Goal: Transaction & Acquisition: Purchase product/service

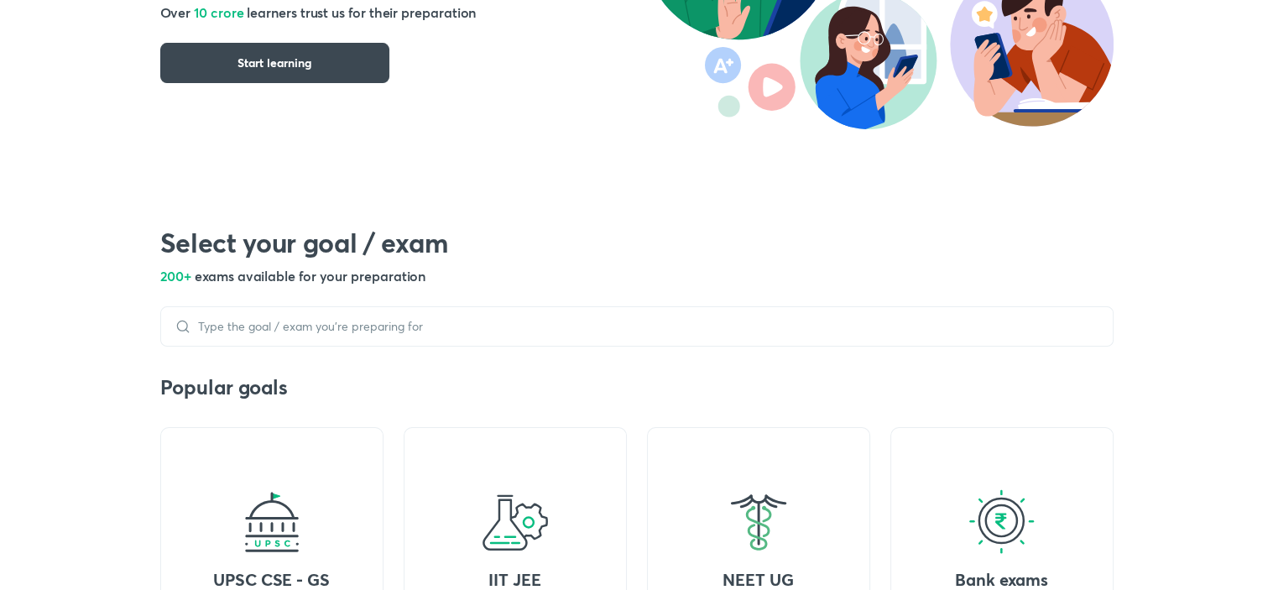
scroll to position [302, 0]
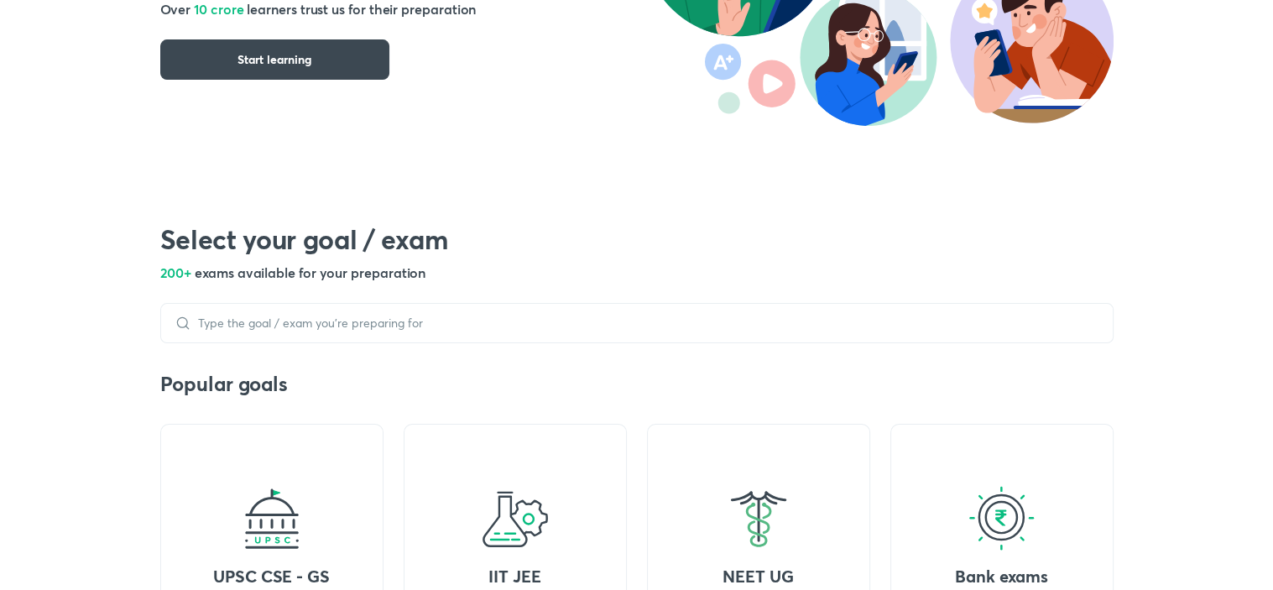
click at [681, 331] on div at bounding box center [636, 323] width 953 height 40
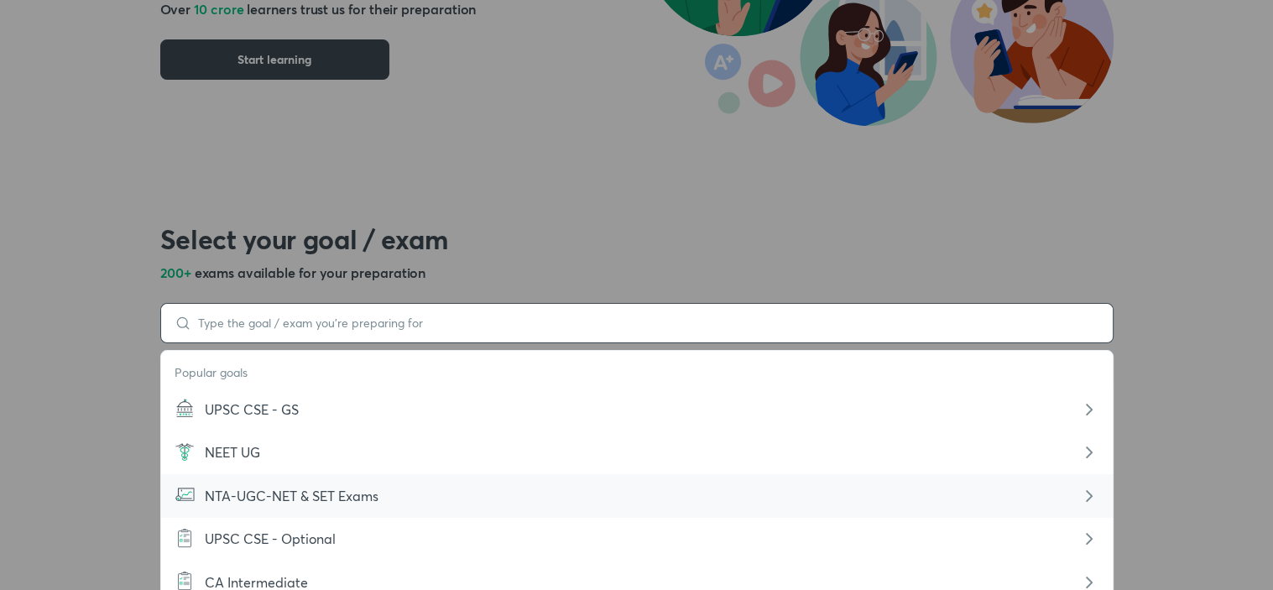
click at [658, 325] on div "Popular goals UPSC CSE - [PERSON_NAME] UG NTA-UGC-NET & SET Exams UPSC CSE - Op…" at bounding box center [636, 323] width 953 height 40
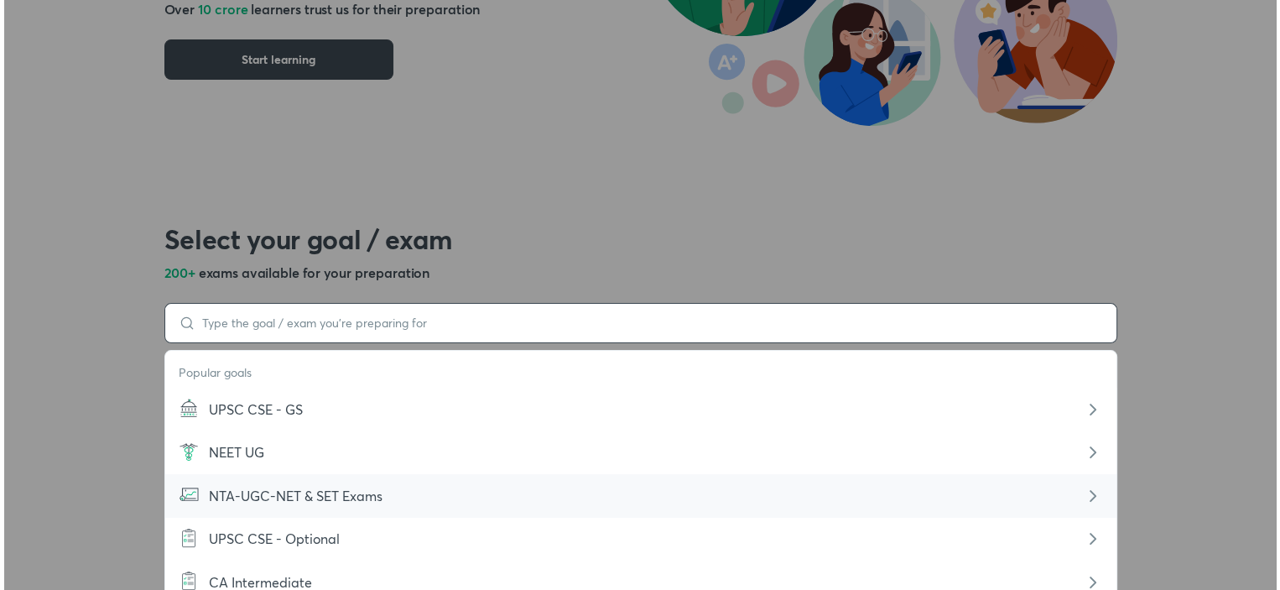
scroll to position [483, 0]
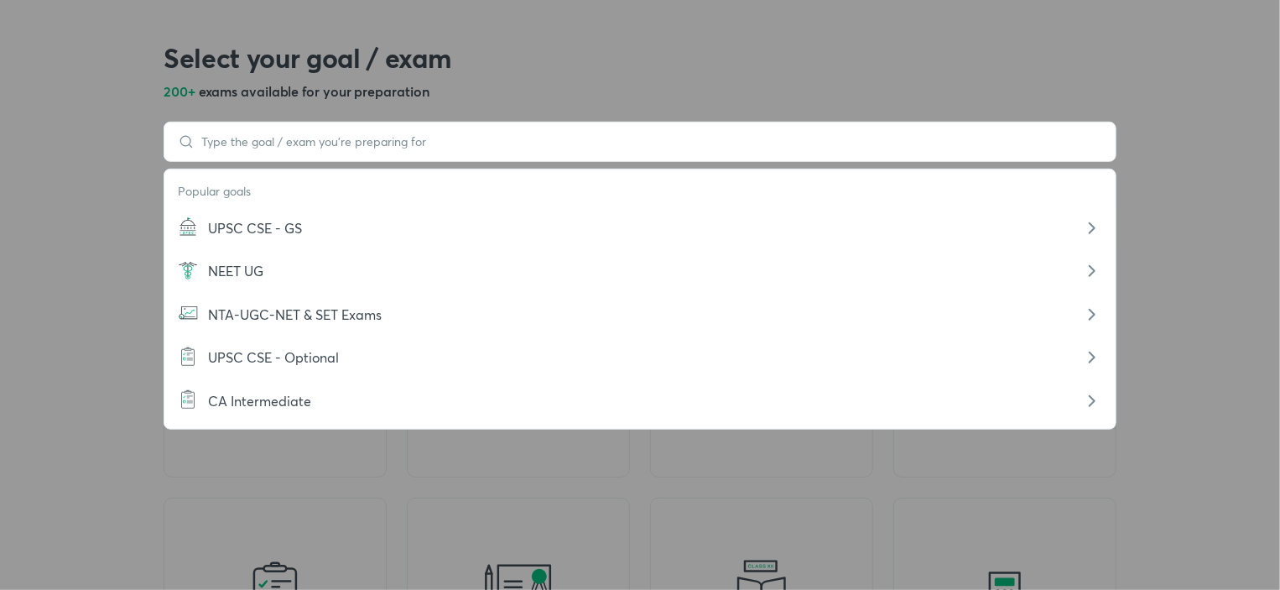
click at [785, 133] on div at bounding box center [640, 142] width 953 height 40
click at [389, 137] on input at bounding box center [649, 141] width 908 height 13
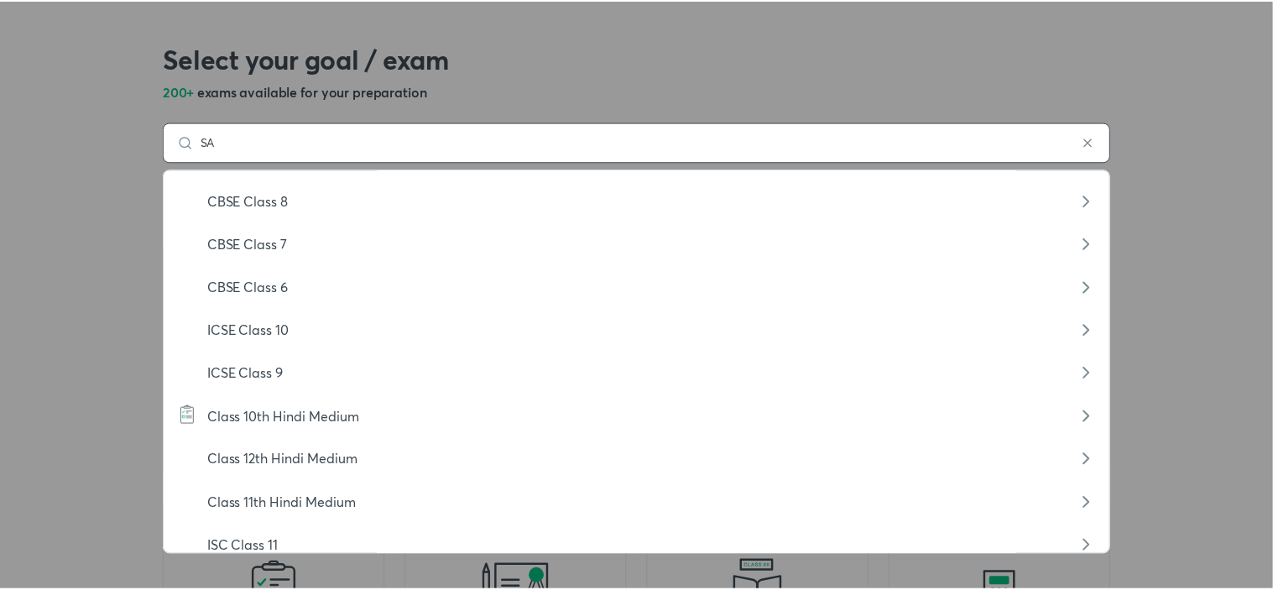
scroll to position [2409, 0]
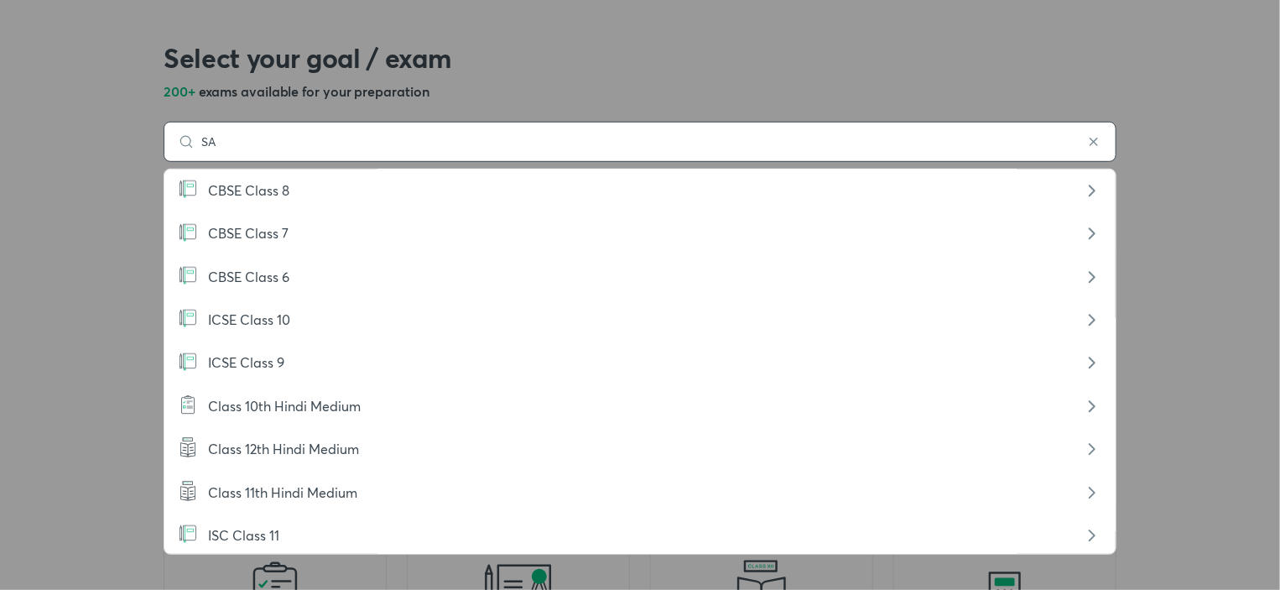
type input "SA"
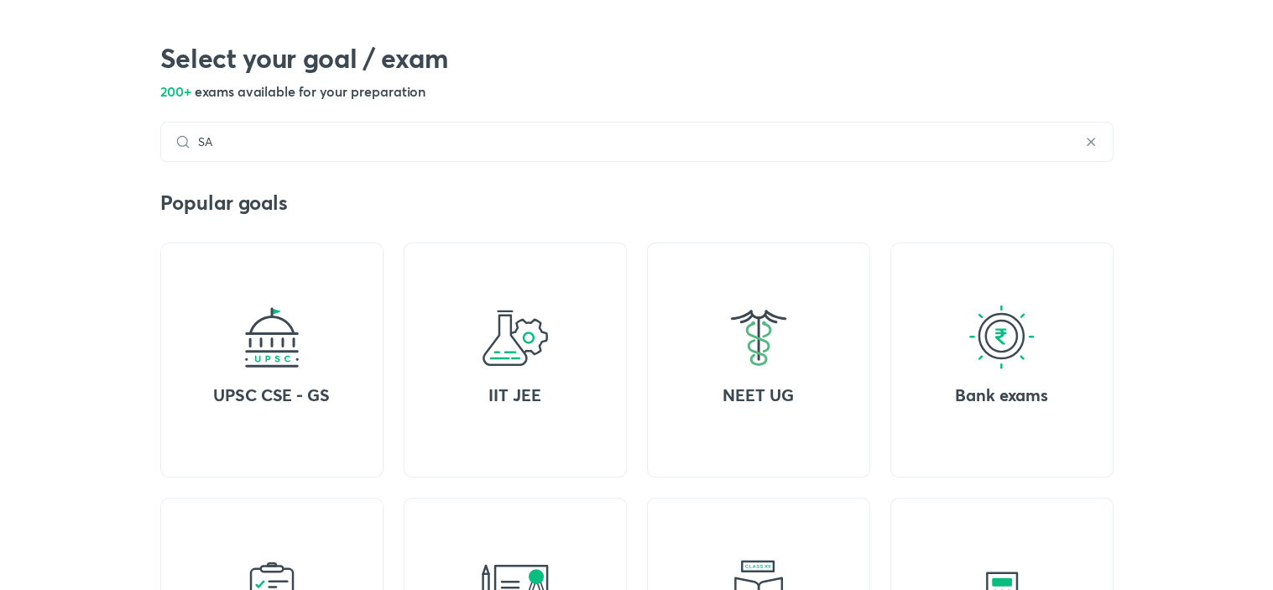
click at [1233, 372] on div "Crack your goal with India’s top educators Over 10 crore learners trust us for …" at bounding box center [636, 212] width 1273 height 1268
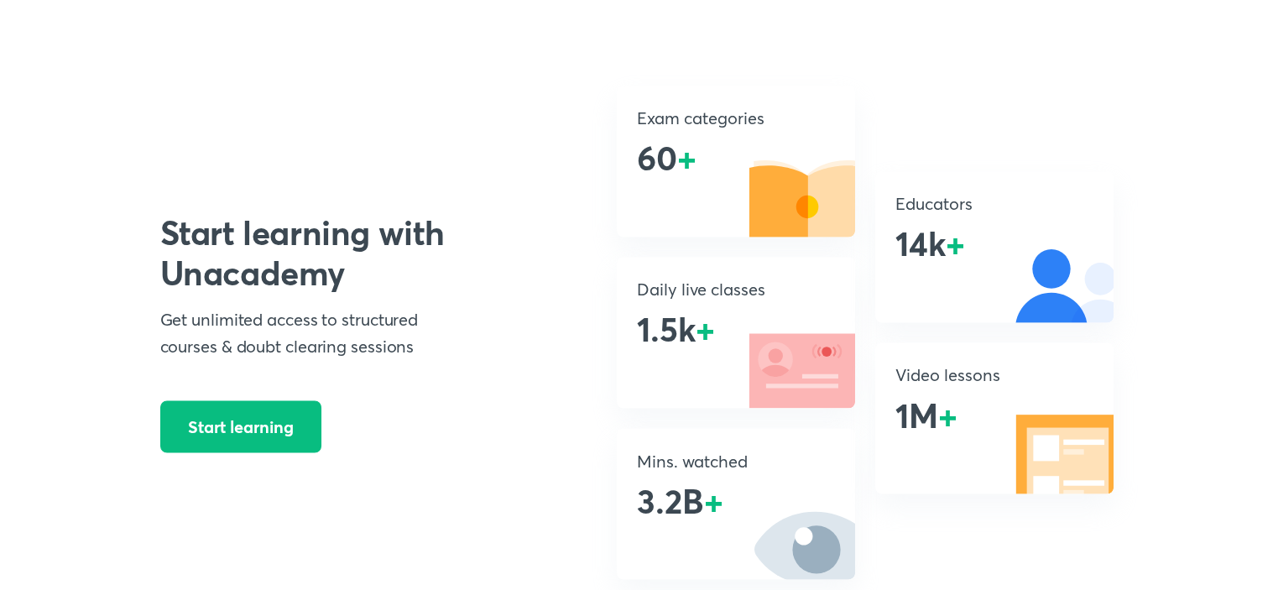
scroll to position [2866, 0]
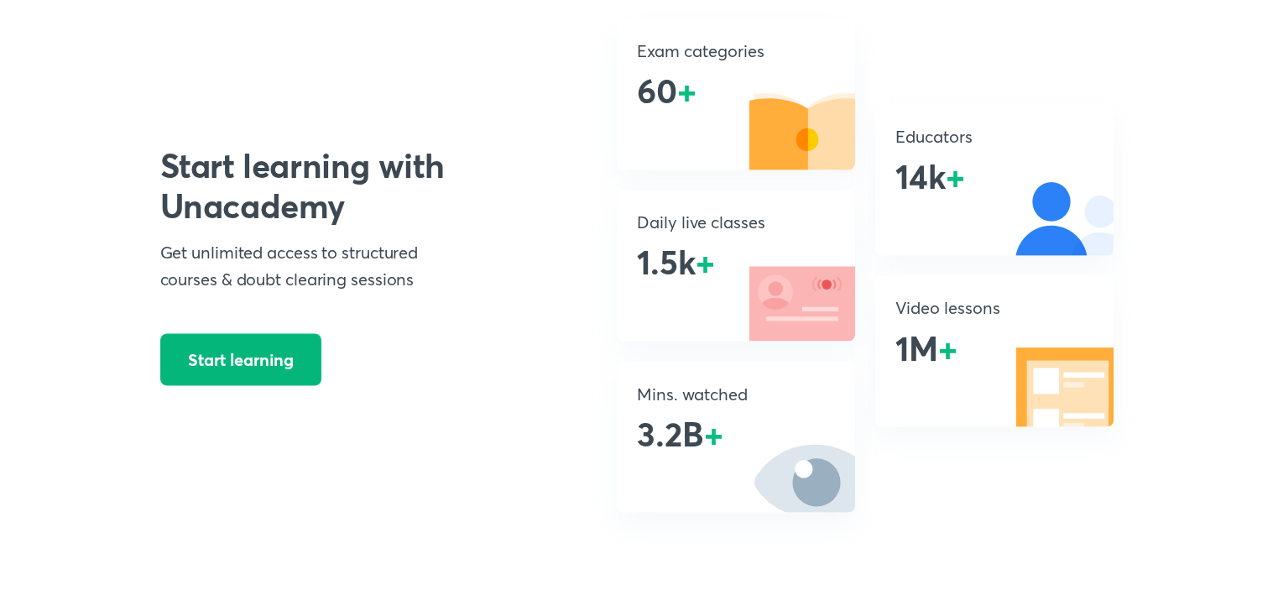
click at [315, 333] on button "Start learning" at bounding box center [240, 359] width 161 height 52
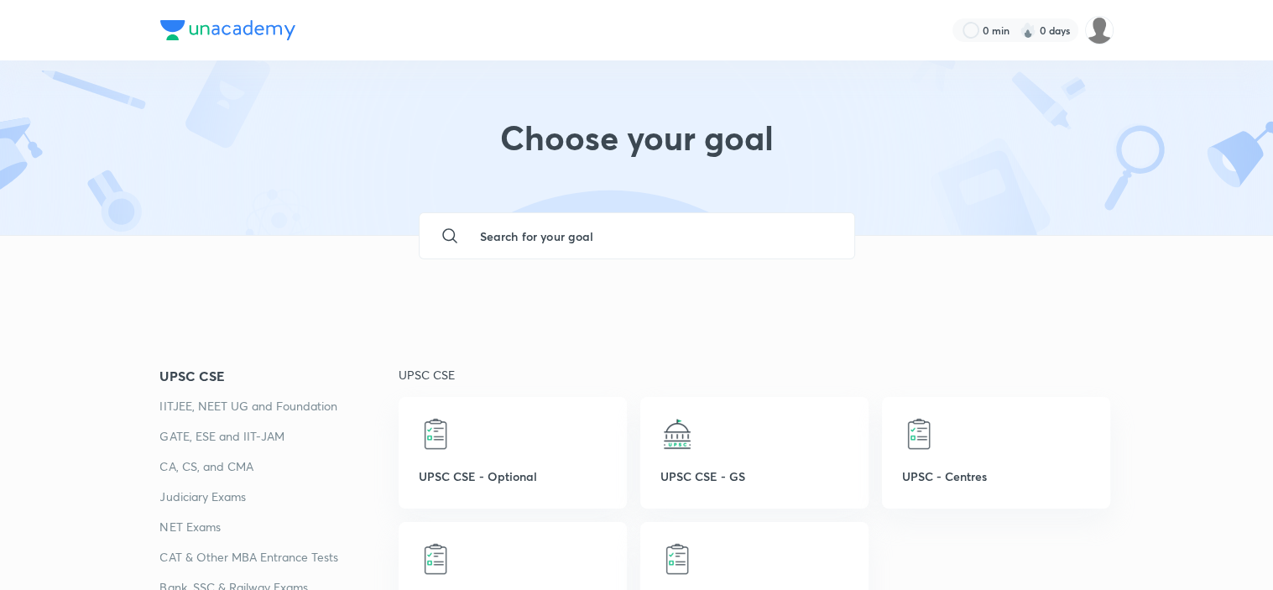
scroll to position [34, 0]
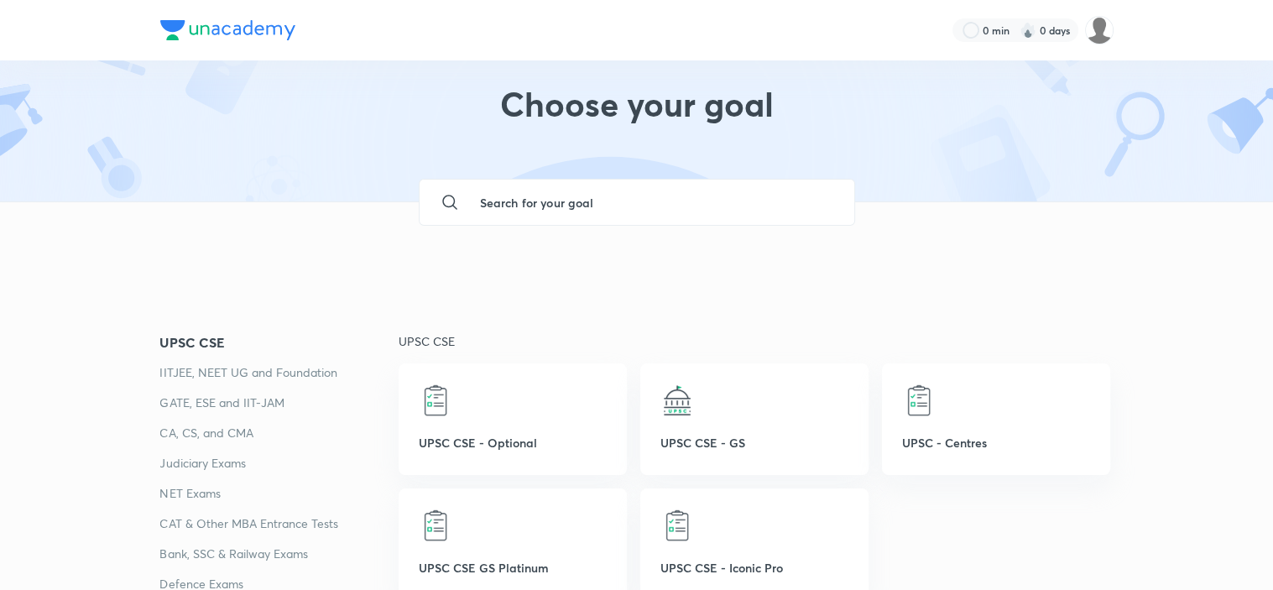
click at [554, 206] on input "text" at bounding box center [653, 202] width 374 height 45
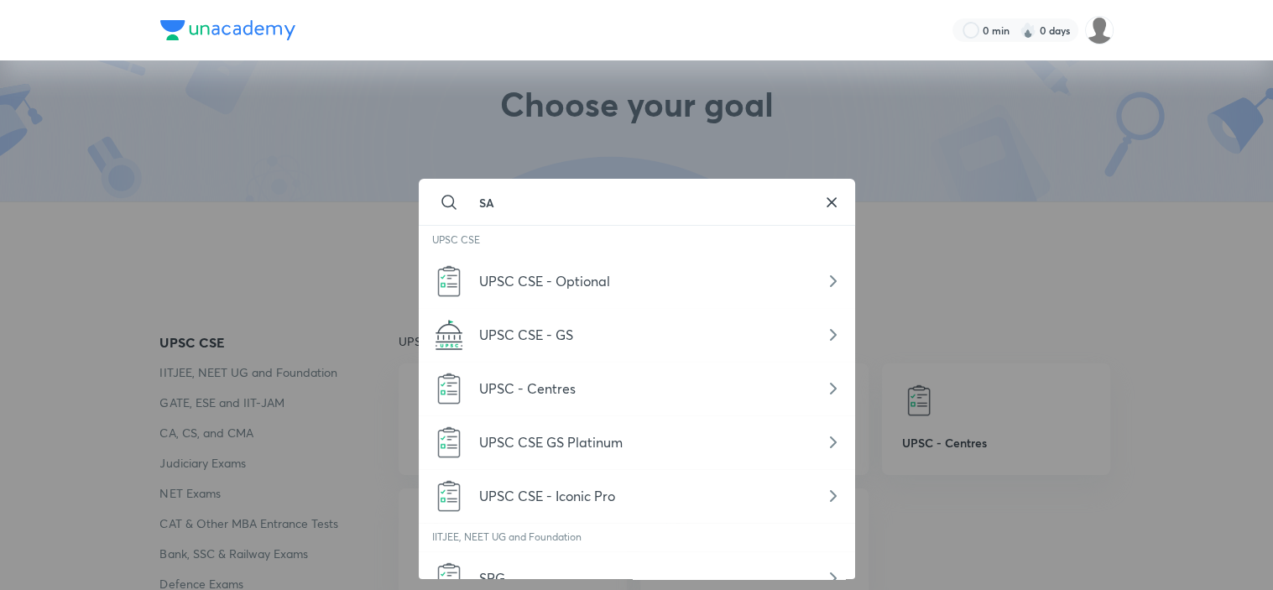
type input "S"
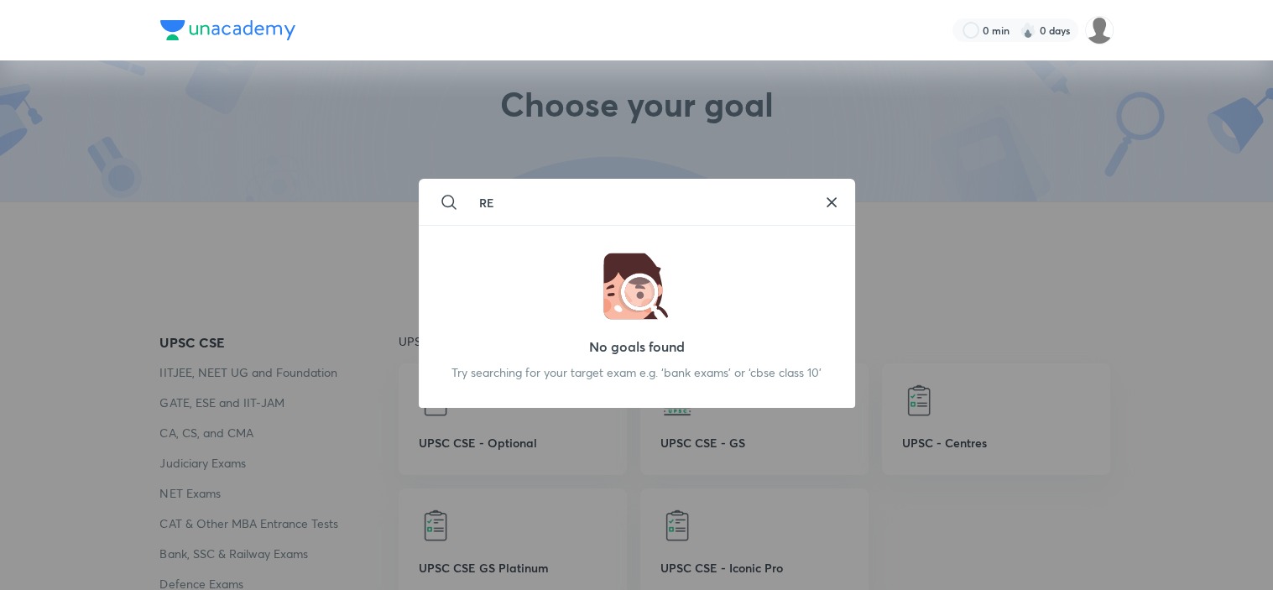
type input "R"
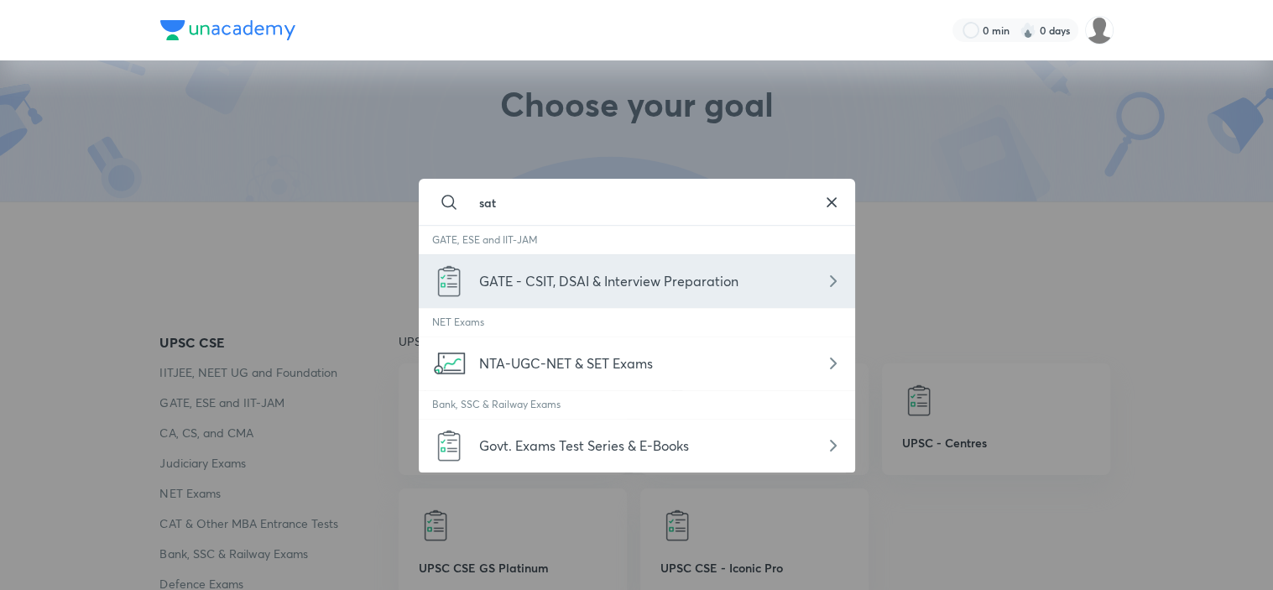
click at [826, 279] on icon at bounding box center [833, 281] width 20 height 20
type input "GATE - CSIT, DSAI & Interview Preparation"
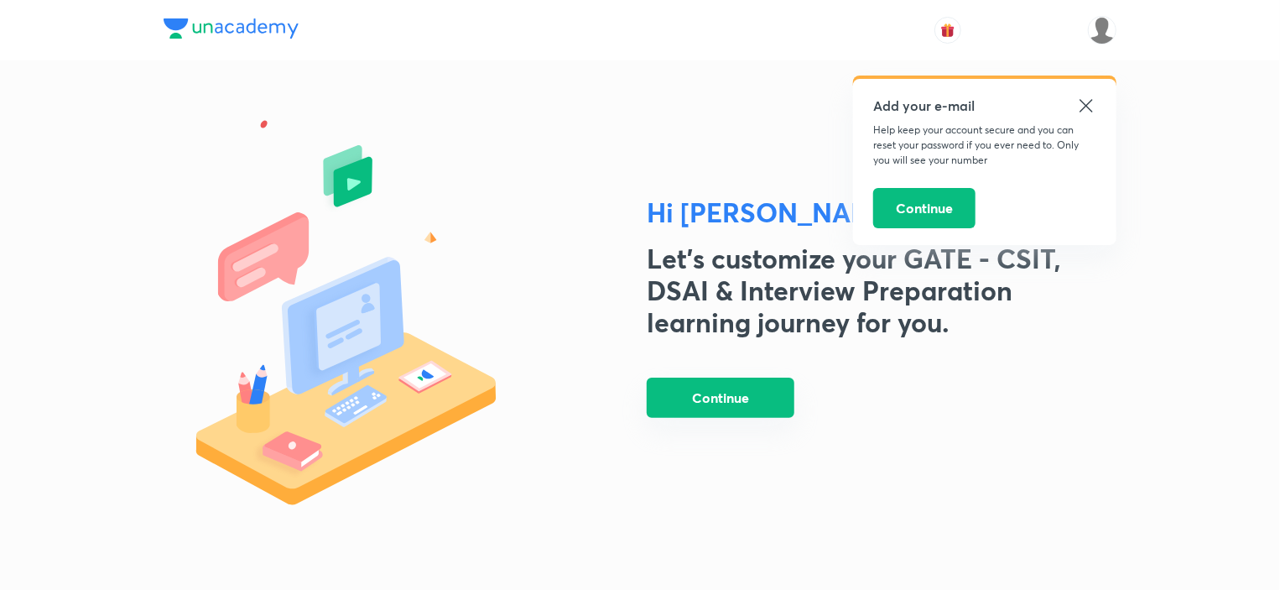
click at [747, 395] on button "Continue" at bounding box center [721, 397] width 148 height 40
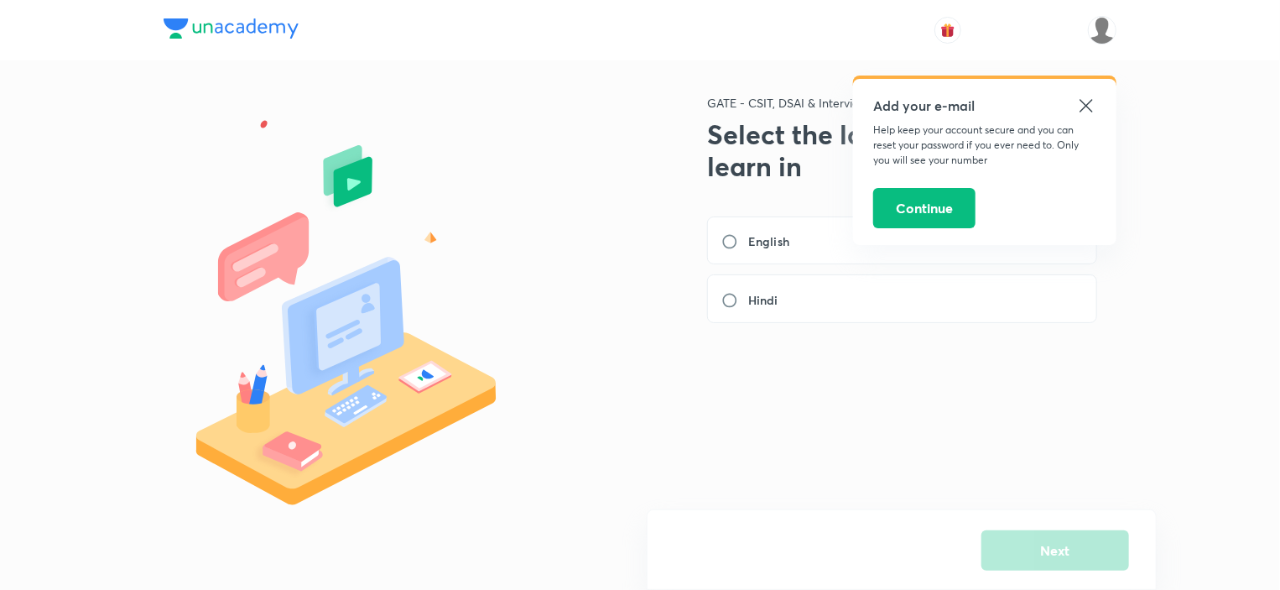
click at [1085, 102] on icon at bounding box center [1086, 106] width 20 height 20
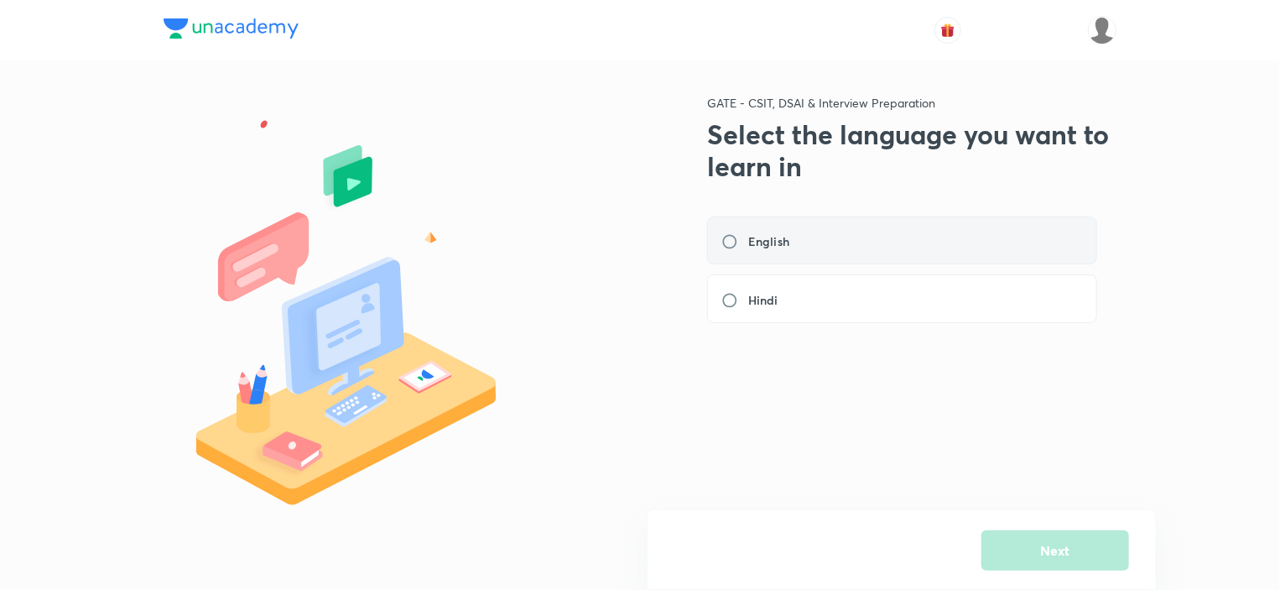
click at [982, 224] on div "English" at bounding box center [902, 240] width 390 height 49
radio input "true"
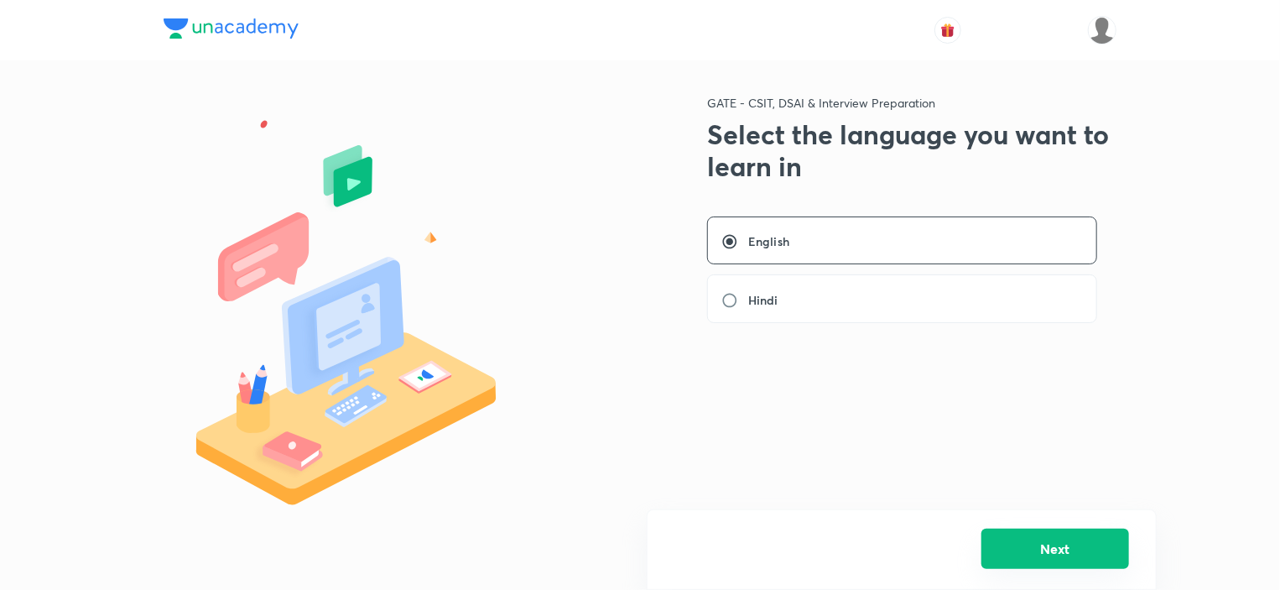
click at [1042, 552] on button "Next" at bounding box center [1055, 548] width 148 height 40
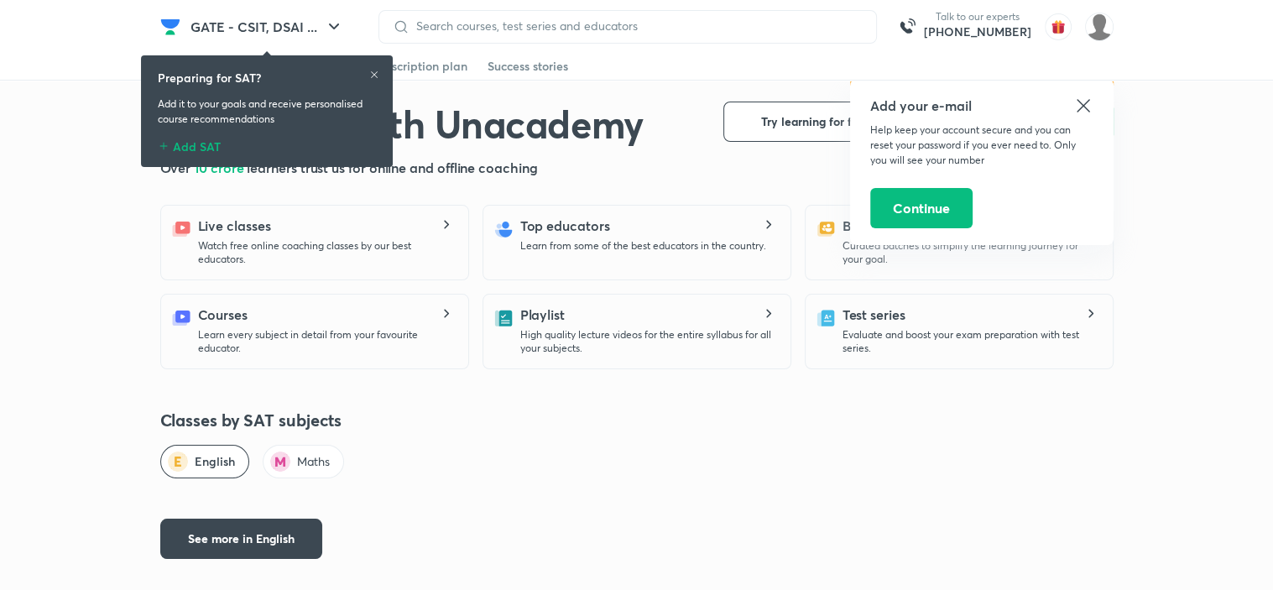
click at [202, 144] on div "Add SAT" at bounding box center [267, 143] width 218 height 20
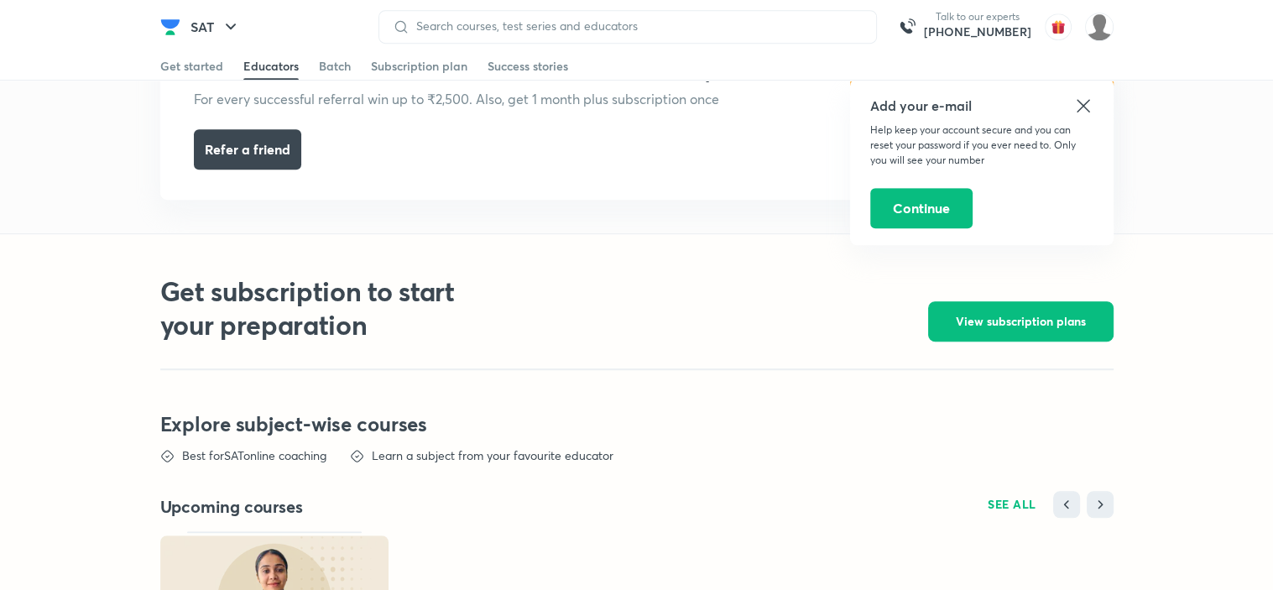
scroll to position [940, 0]
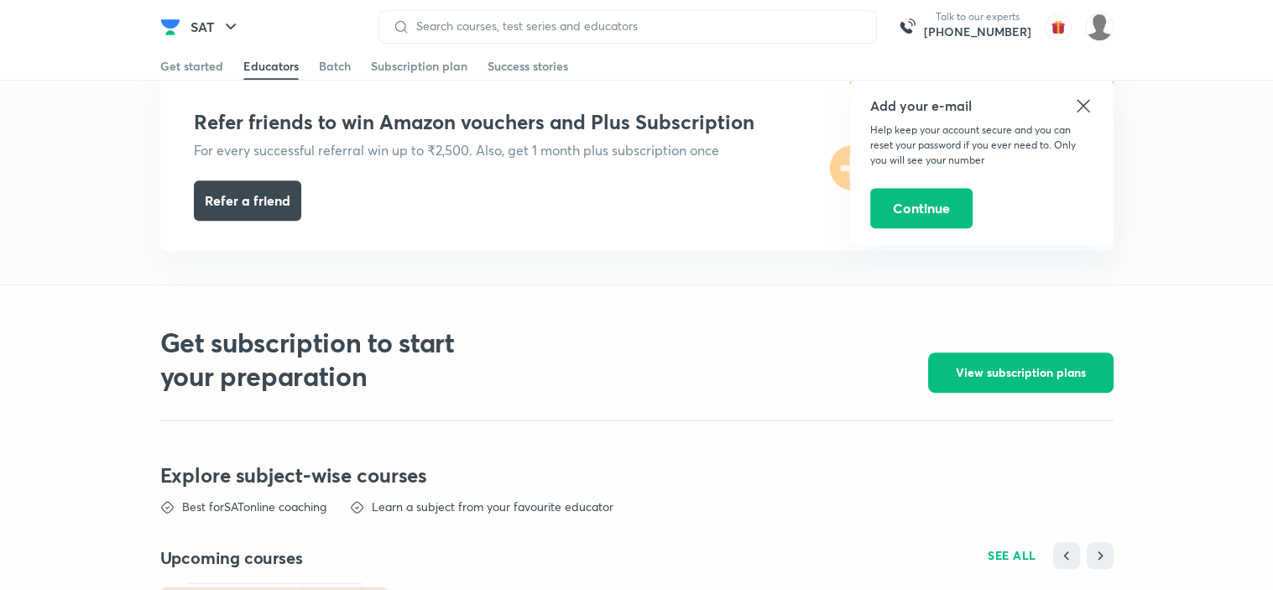
click at [1086, 97] on icon at bounding box center [1083, 106] width 20 height 20
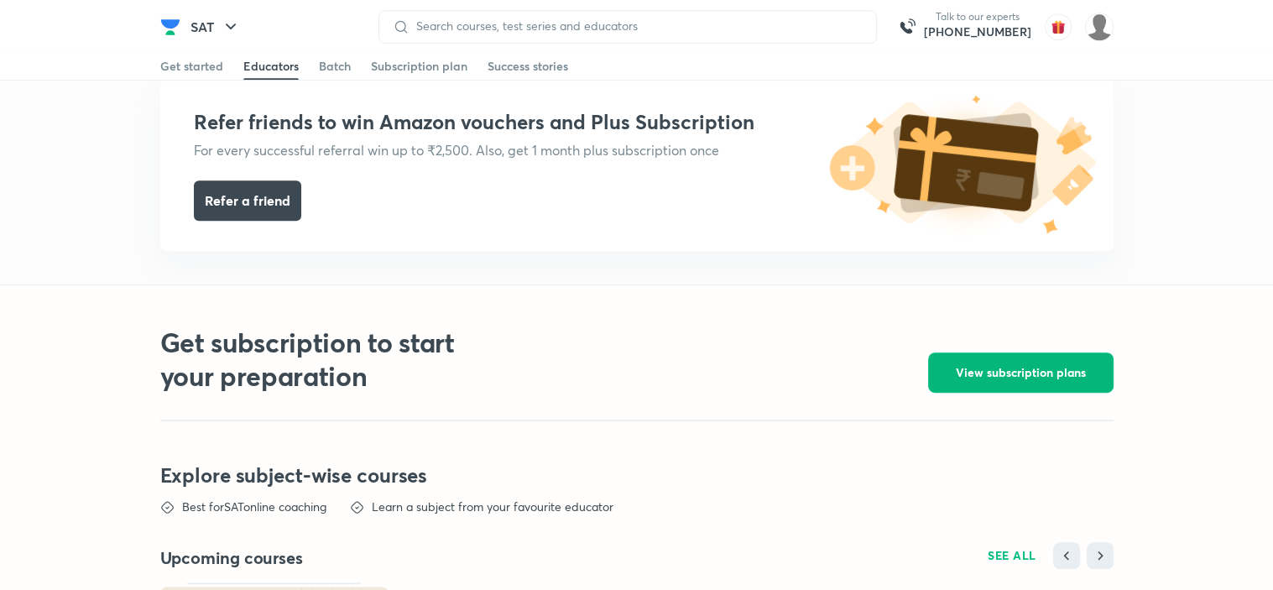
click at [1040, 358] on button "View subscription plans" at bounding box center [1020, 372] width 185 height 40
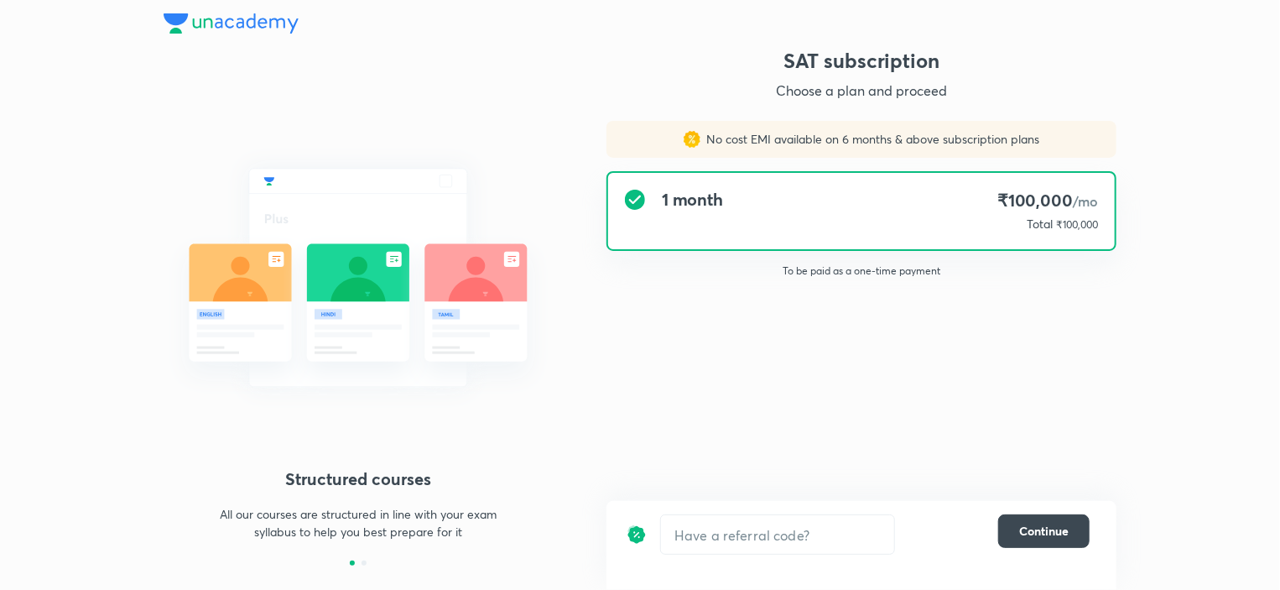
click at [1040, 358] on div "SAT subscription Choose a plan and proceed No cost EMI available on 6 months & …" at bounding box center [862, 306] width 510 height 518
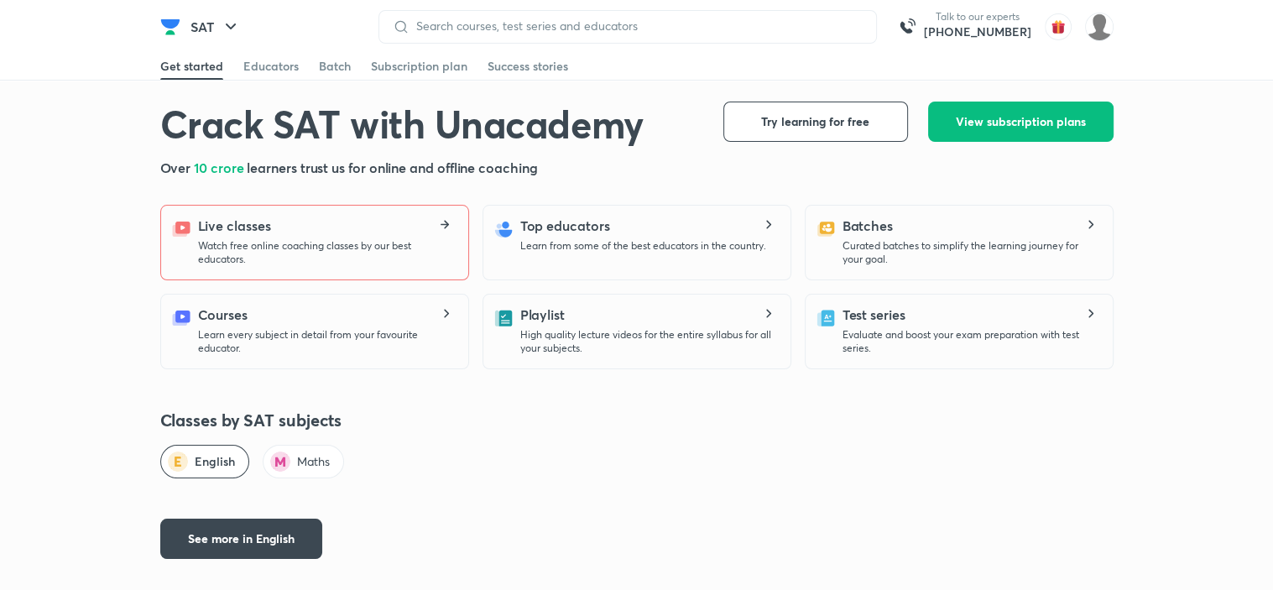
click at [357, 241] on p "Watch free online coaching classes by our best educators." at bounding box center [326, 252] width 257 height 27
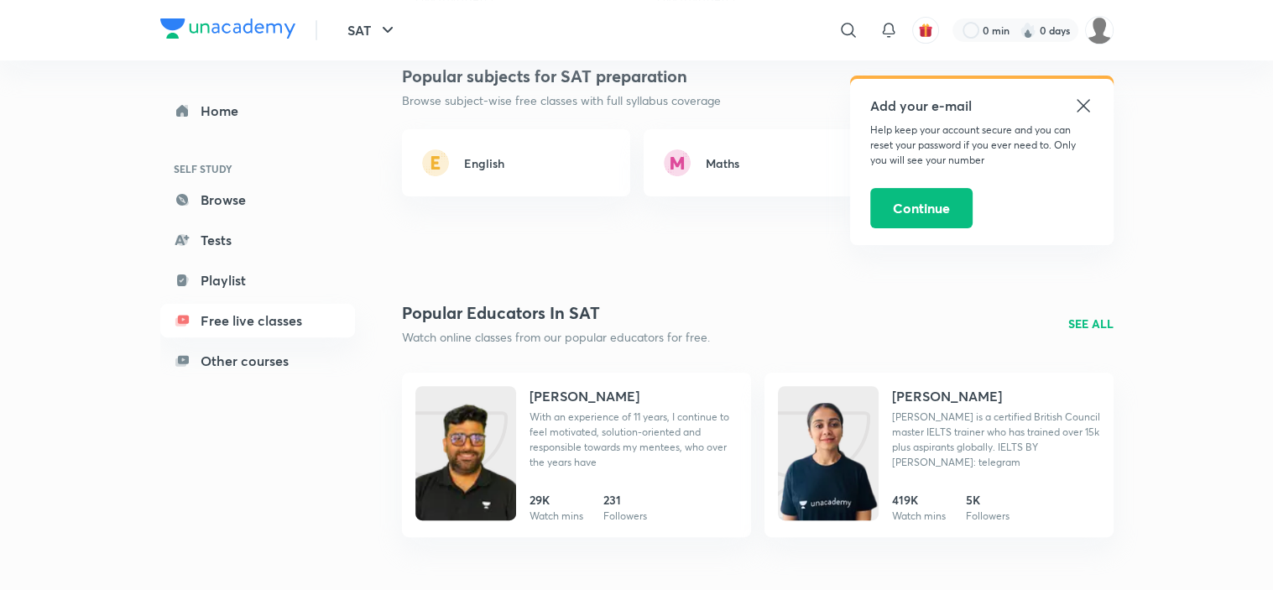
scroll to position [486, 0]
click at [919, 210] on button "Continue" at bounding box center [921, 206] width 102 height 40
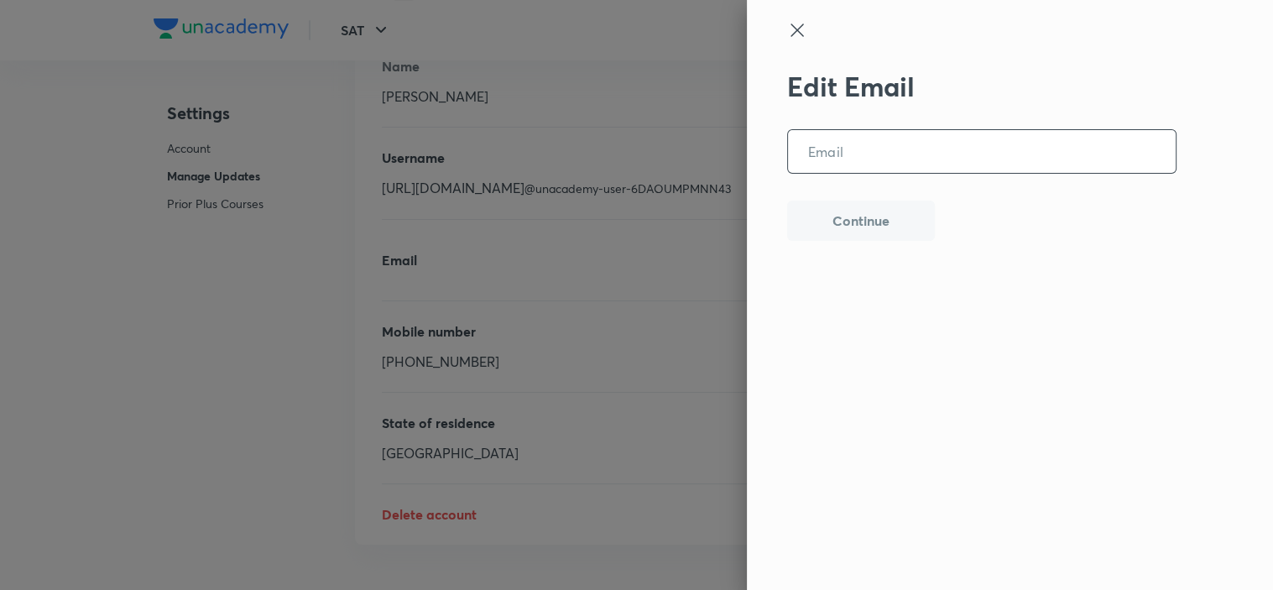
scroll to position [4138, 0]
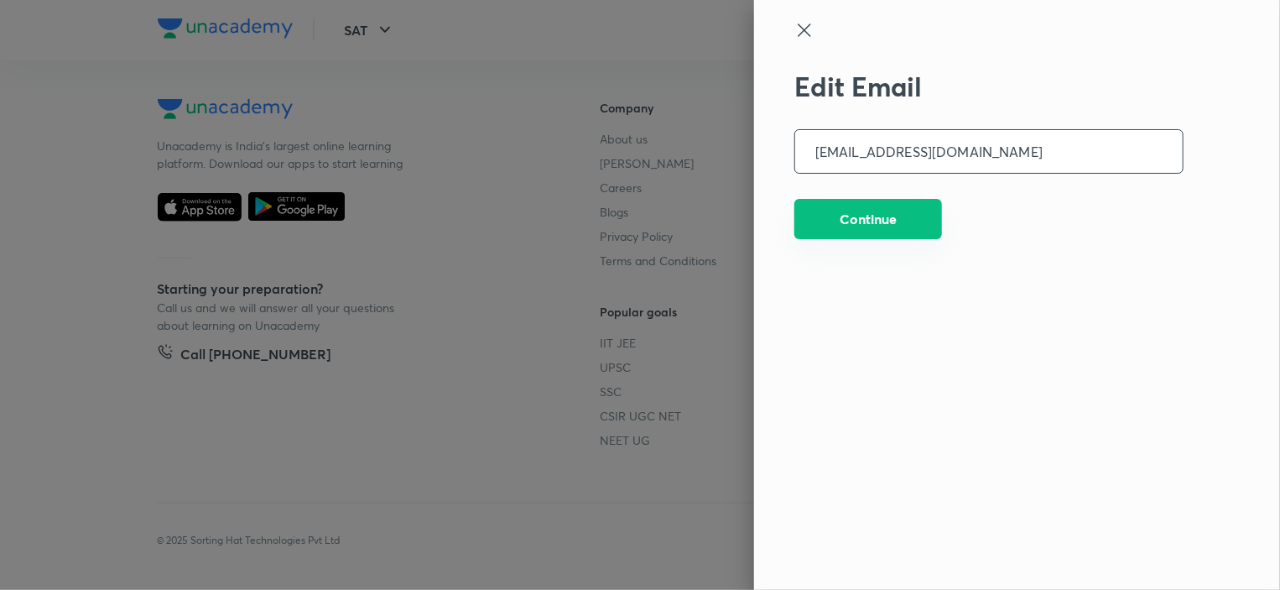
type input "[EMAIL_ADDRESS][DOMAIN_NAME]"
click at [911, 221] on button "Continue" at bounding box center [868, 219] width 148 height 40
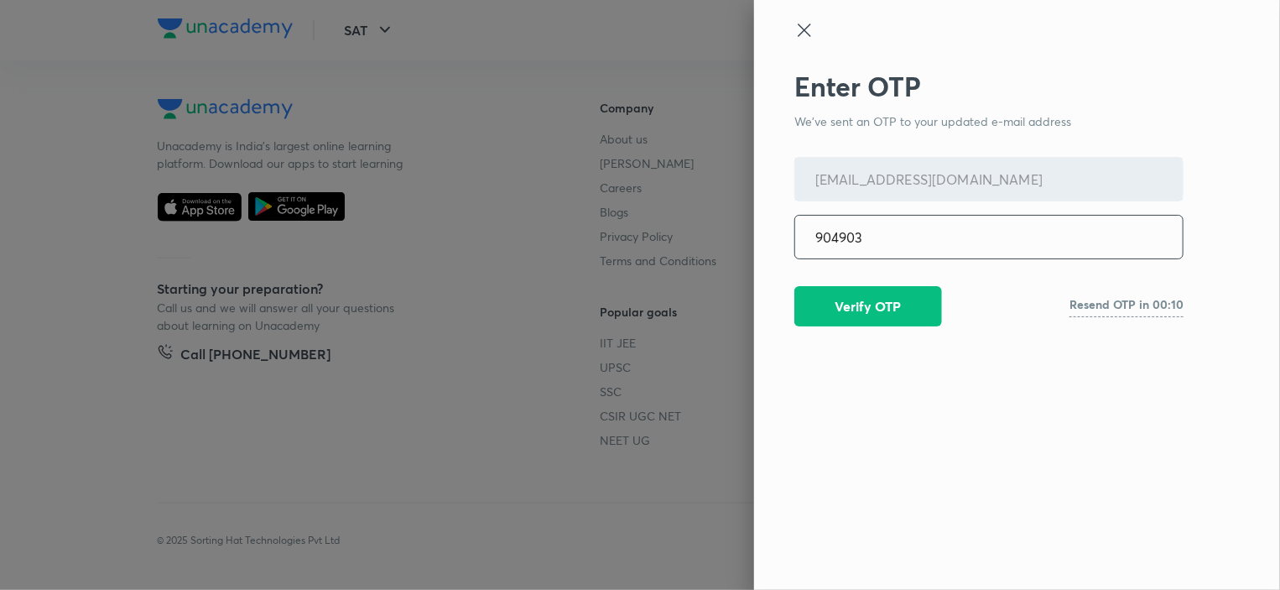
type input "904903"
click at [899, 315] on button "Verify OTP" at bounding box center [868, 304] width 148 height 40
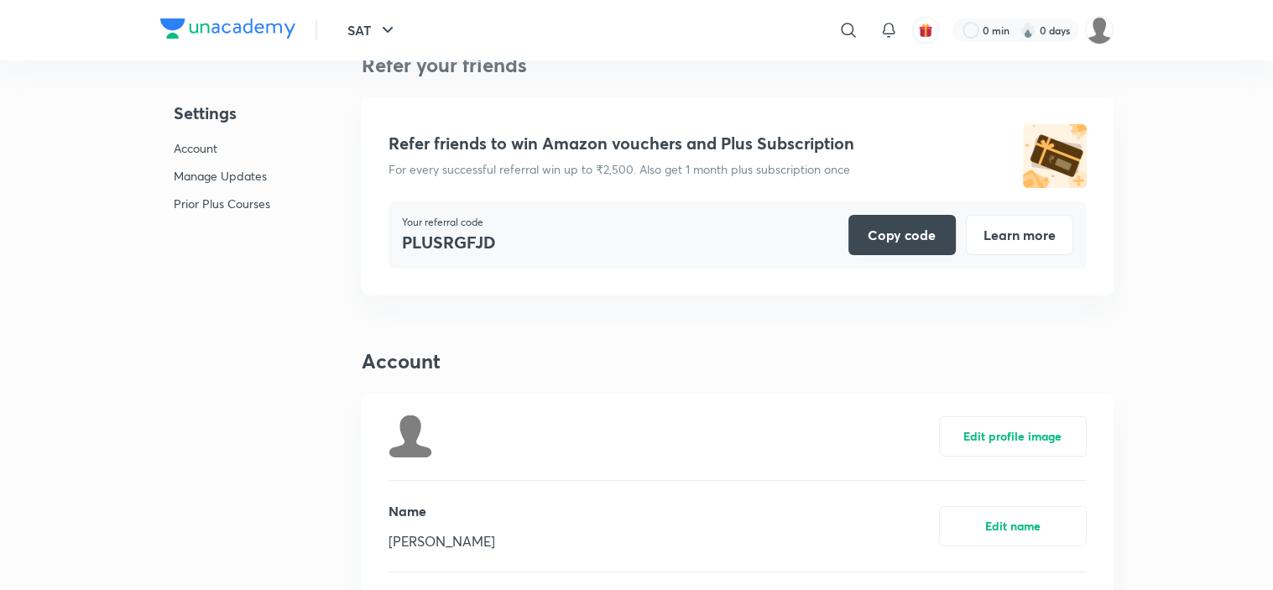
scroll to position [0, 0]
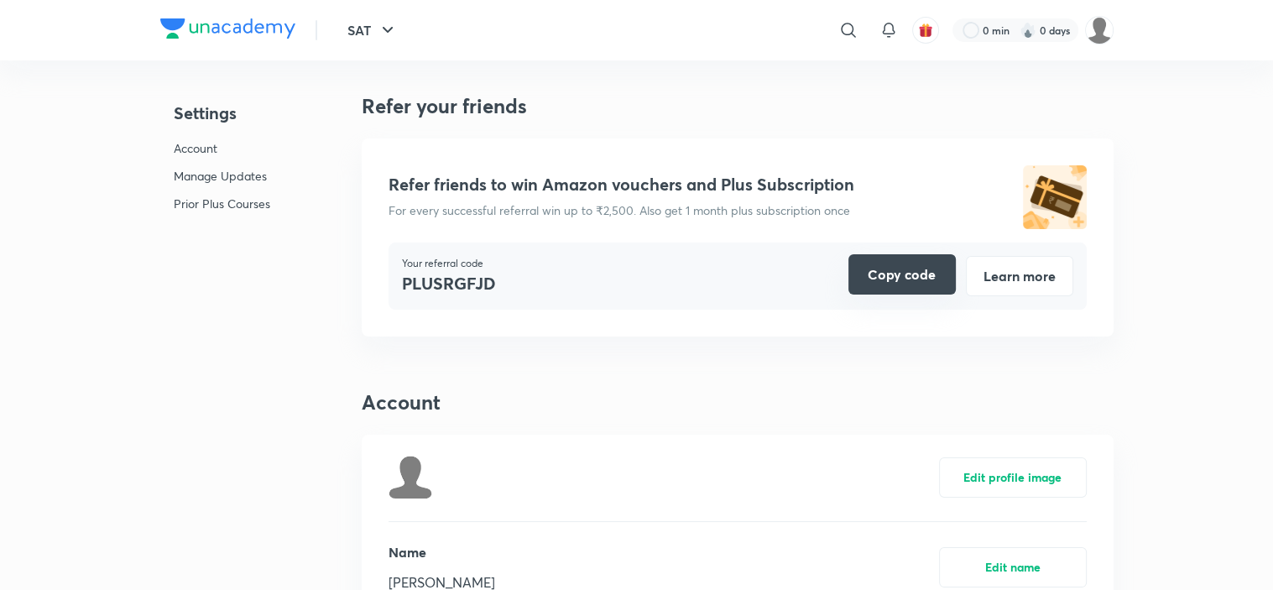
click at [893, 279] on button "Copy code" at bounding box center [901, 274] width 107 height 40
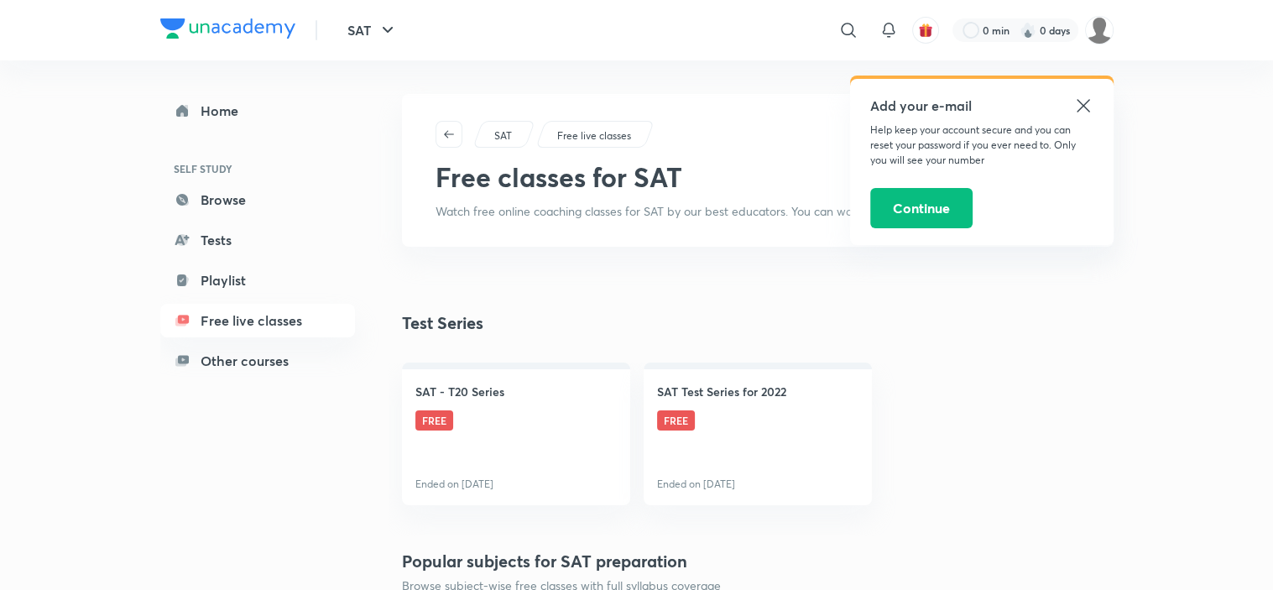
click at [1080, 106] on icon at bounding box center [1083, 106] width 20 height 20
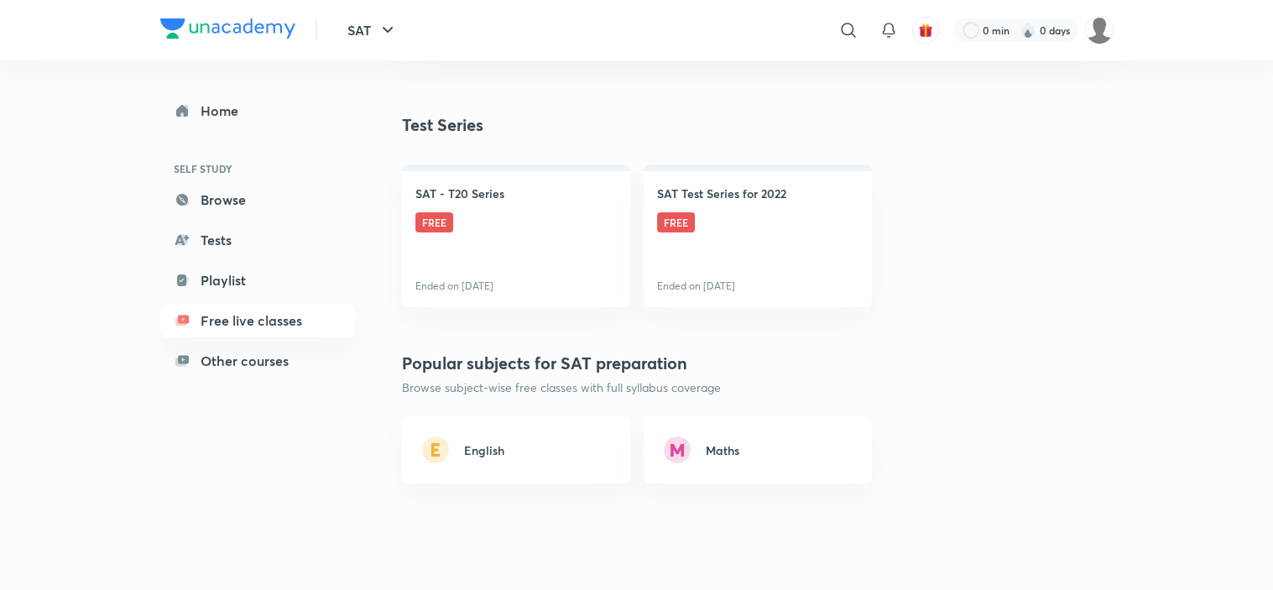
scroll to position [201, 0]
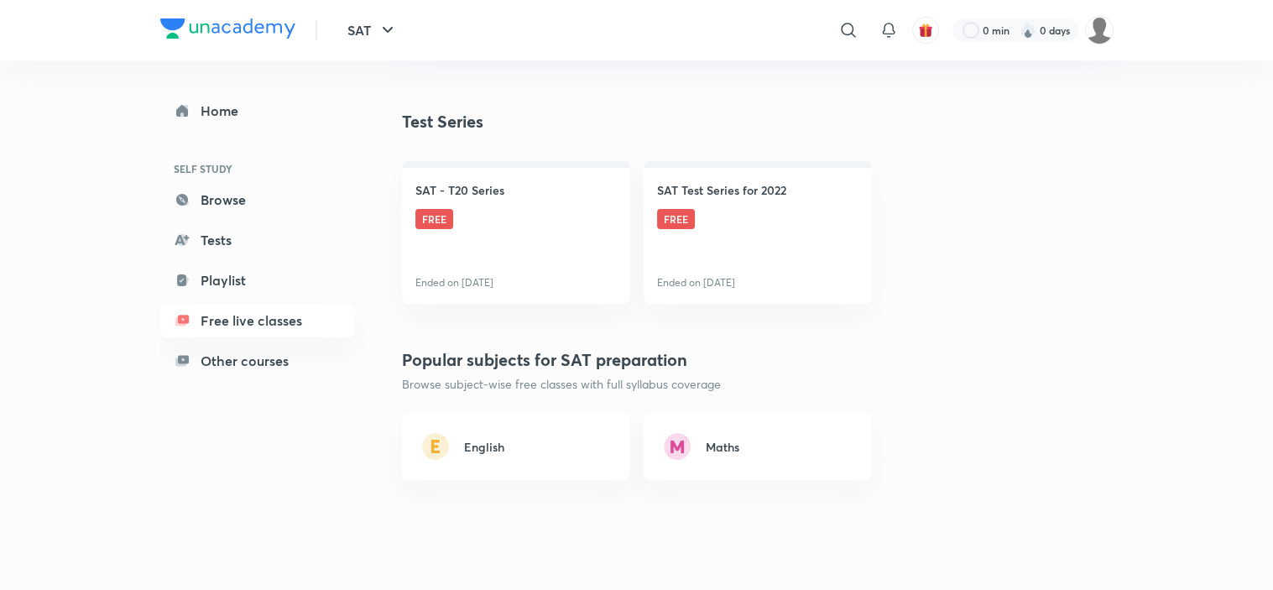
click at [579, 443] on div "English" at bounding box center [529, 447] width 159 height 18
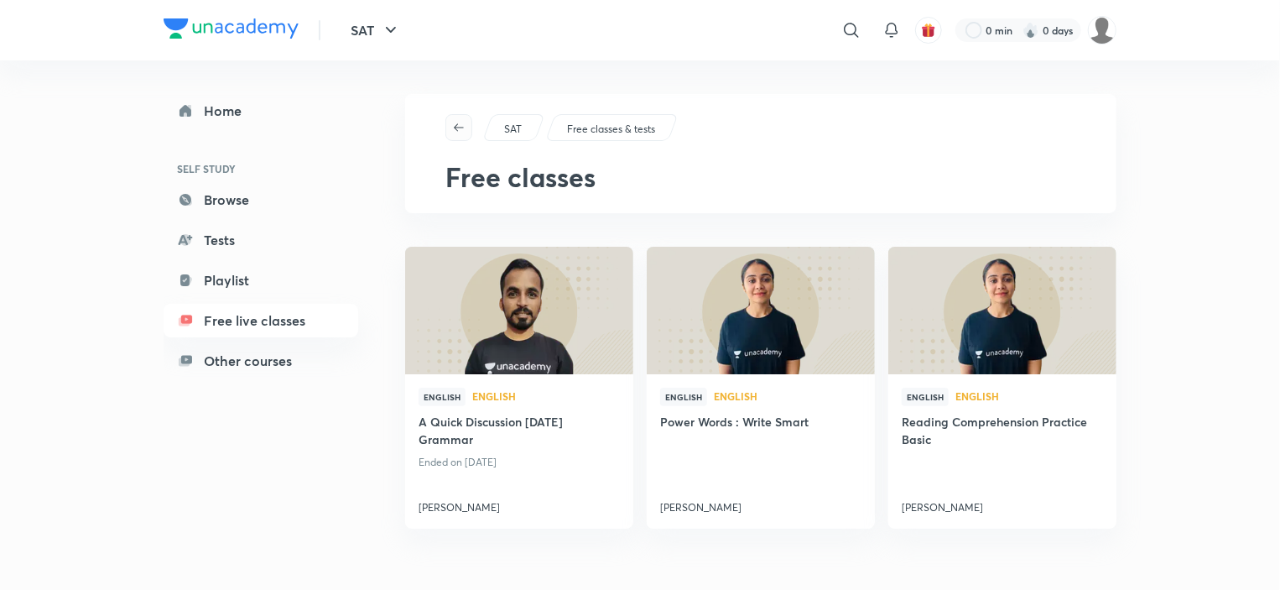
click at [459, 124] on icon "button" at bounding box center [458, 127] width 13 height 13
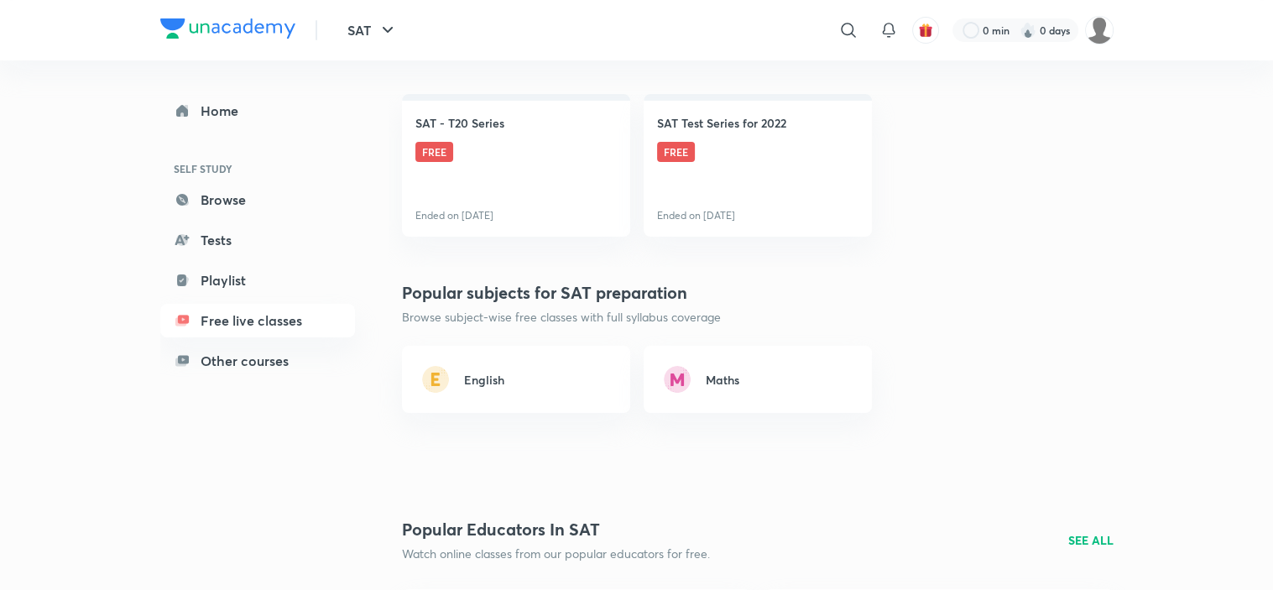
scroll to position [369, 0]
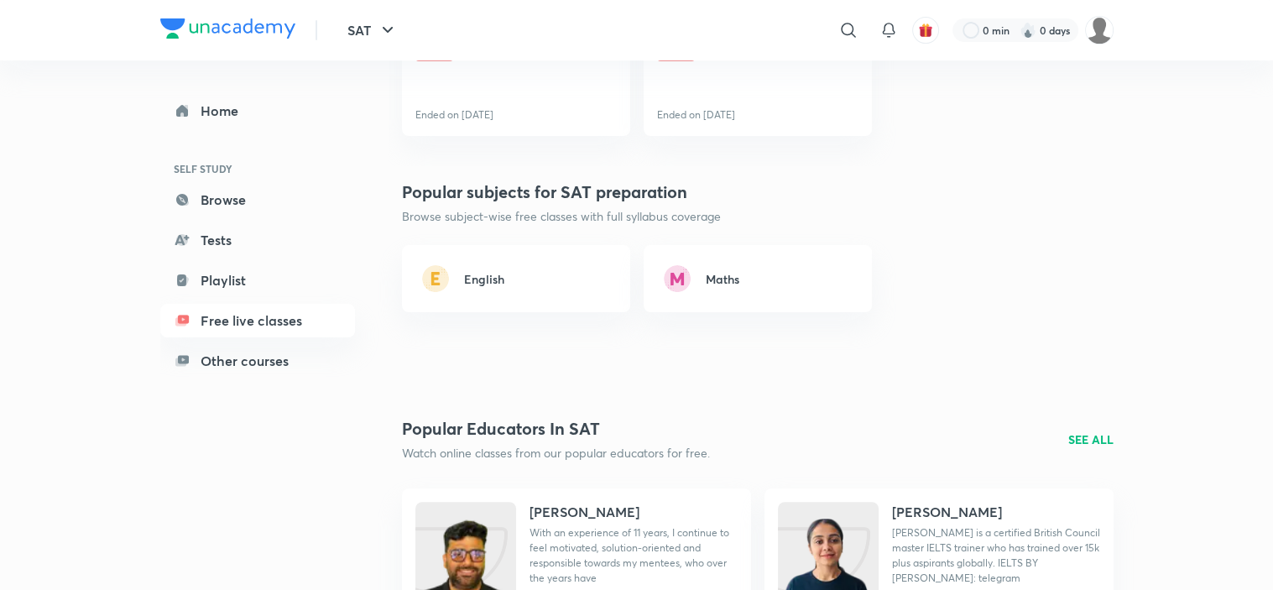
click at [581, 280] on div "English" at bounding box center [529, 279] width 159 height 18
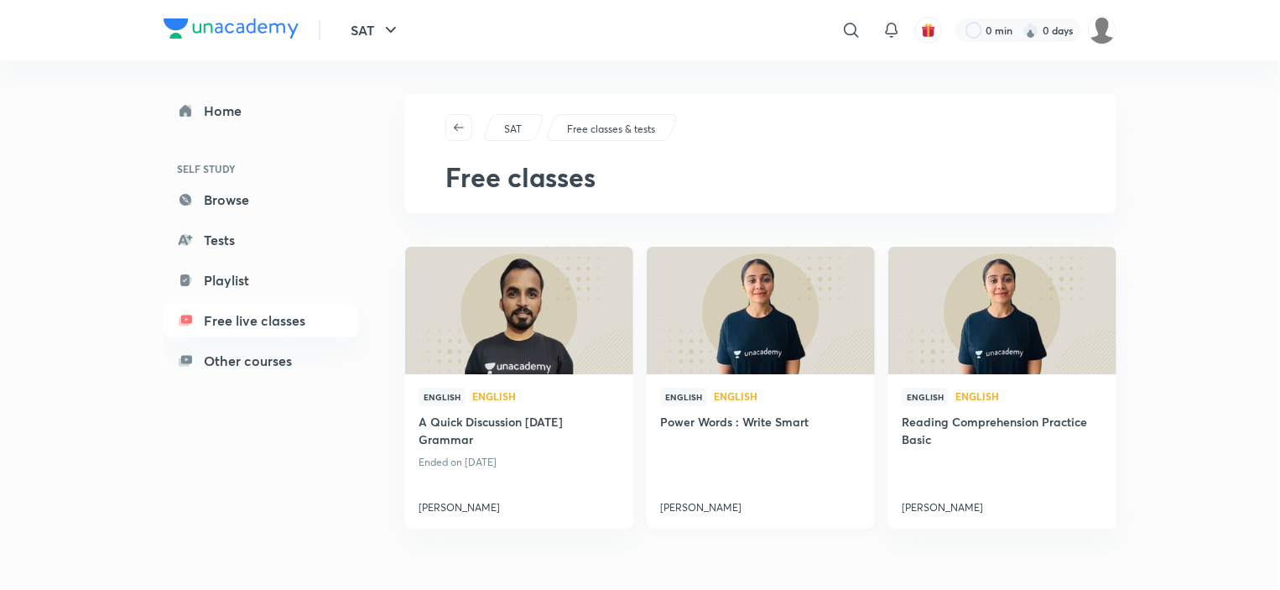
click at [784, 351] on img at bounding box center [760, 311] width 232 height 130
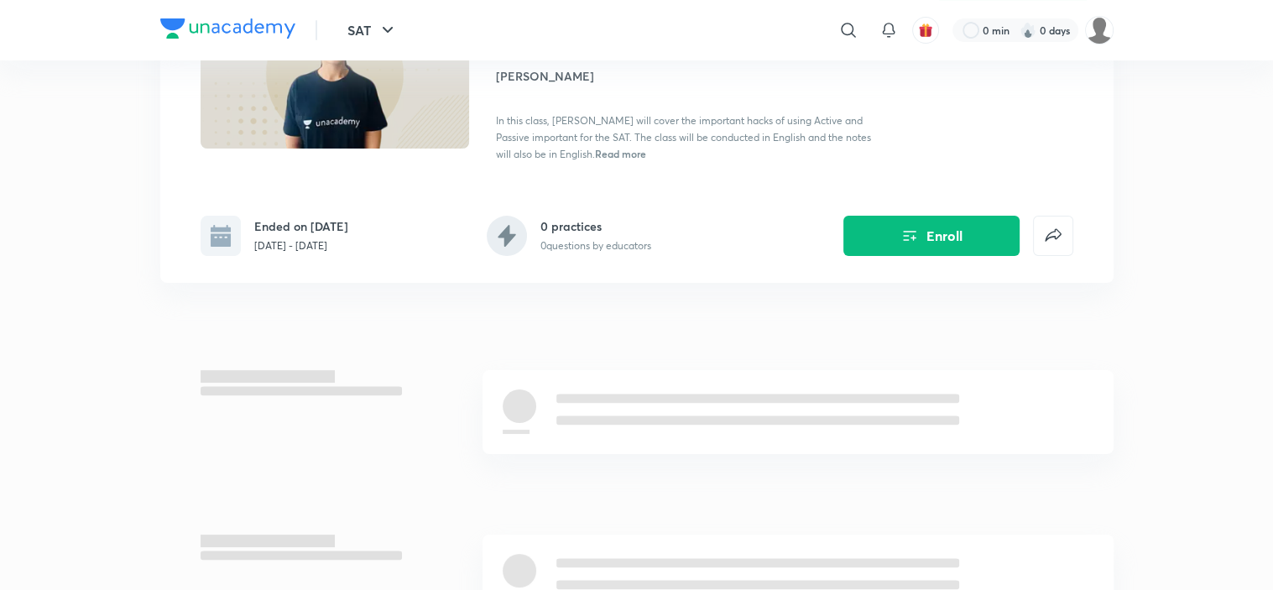
scroll to position [67, 0]
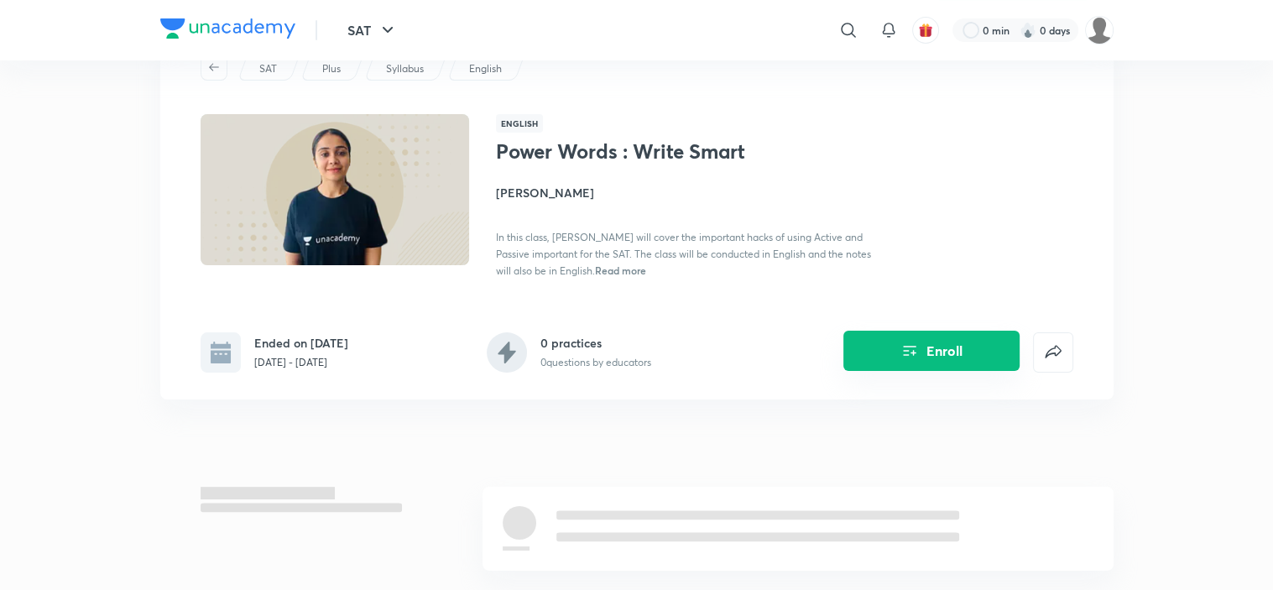
click at [881, 347] on button "Enroll" at bounding box center [931, 351] width 176 height 40
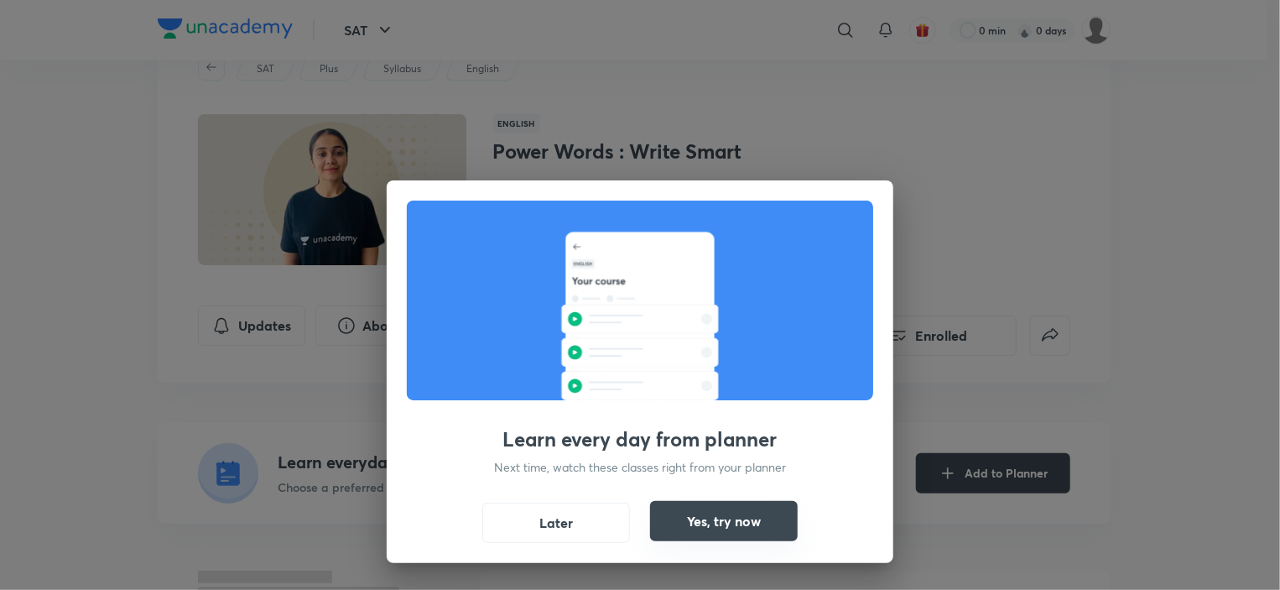
click at [753, 516] on button "Yes, try now" at bounding box center [724, 521] width 148 height 40
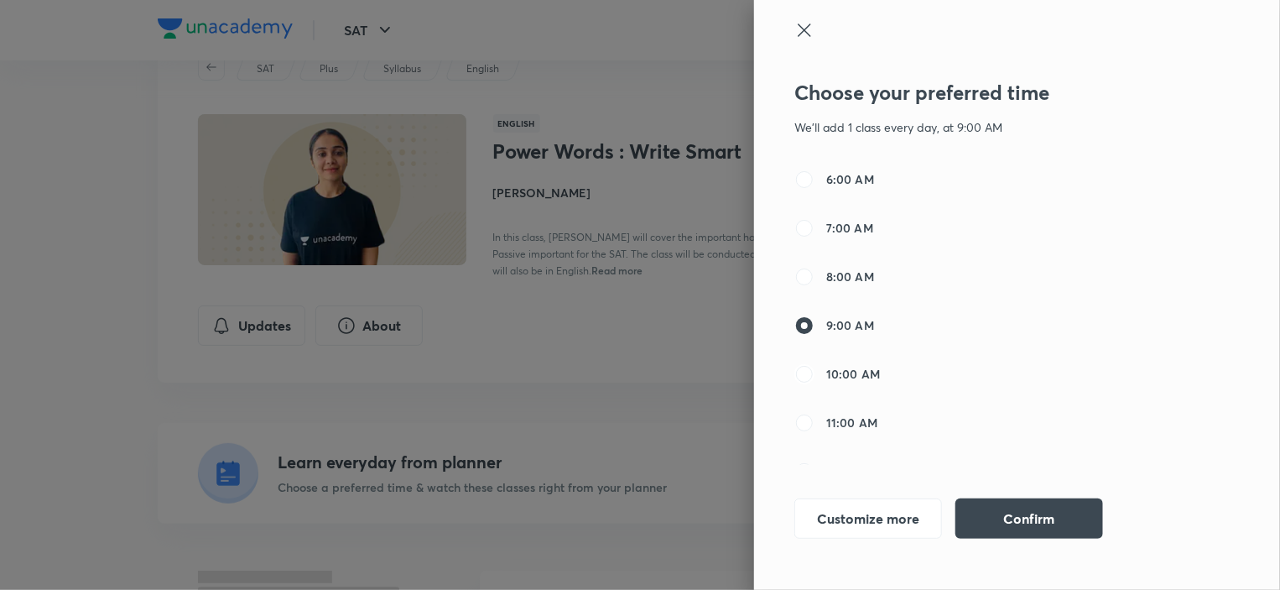
click at [804, 375] on input "10:00 AM" at bounding box center [804, 374] width 20 height 20
radio input "true"
radio input "false"
click at [970, 519] on button "Confirm" at bounding box center [1029, 517] width 148 height 40
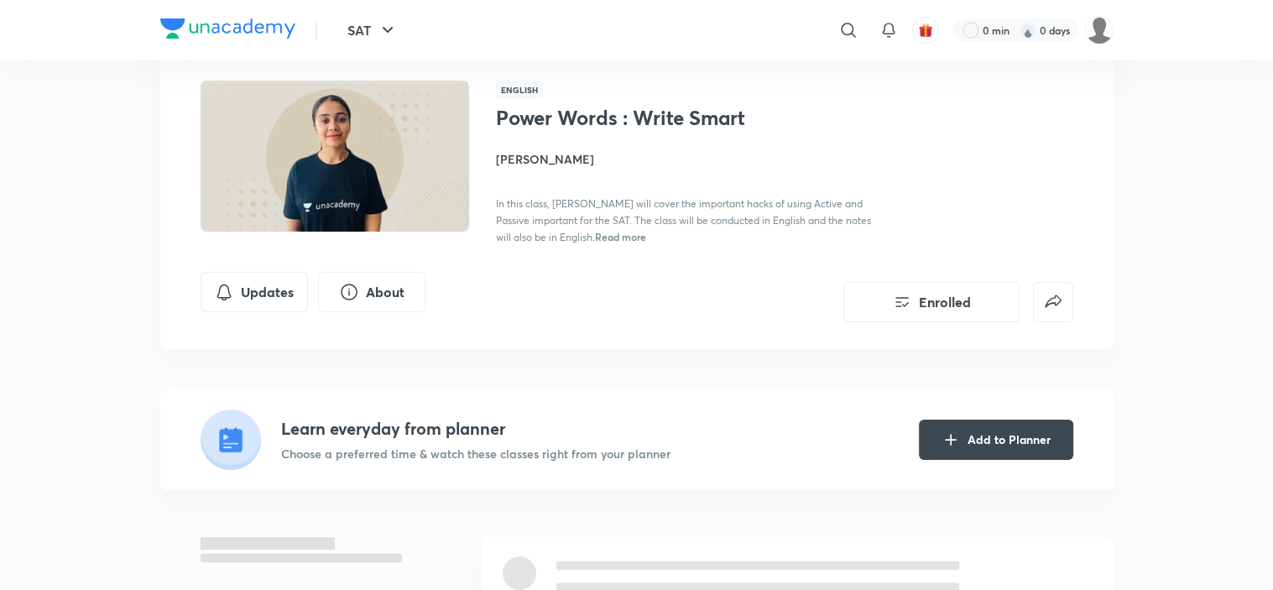
scroll to position [0, 0]
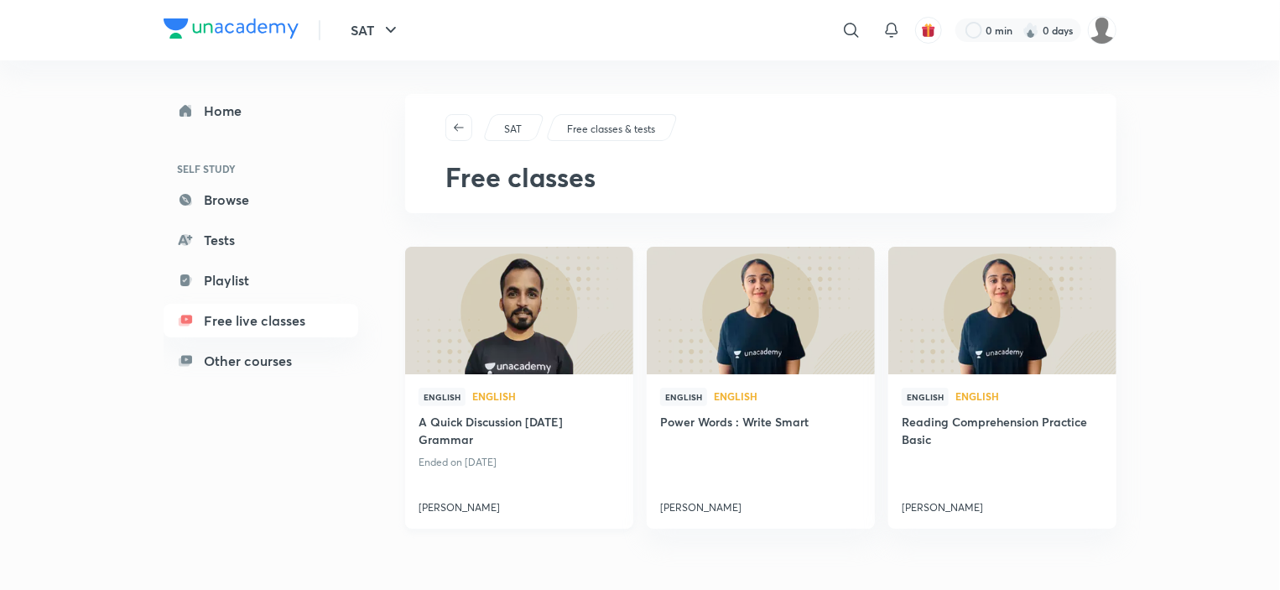
click at [555, 320] on img at bounding box center [519, 311] width 232 height 130
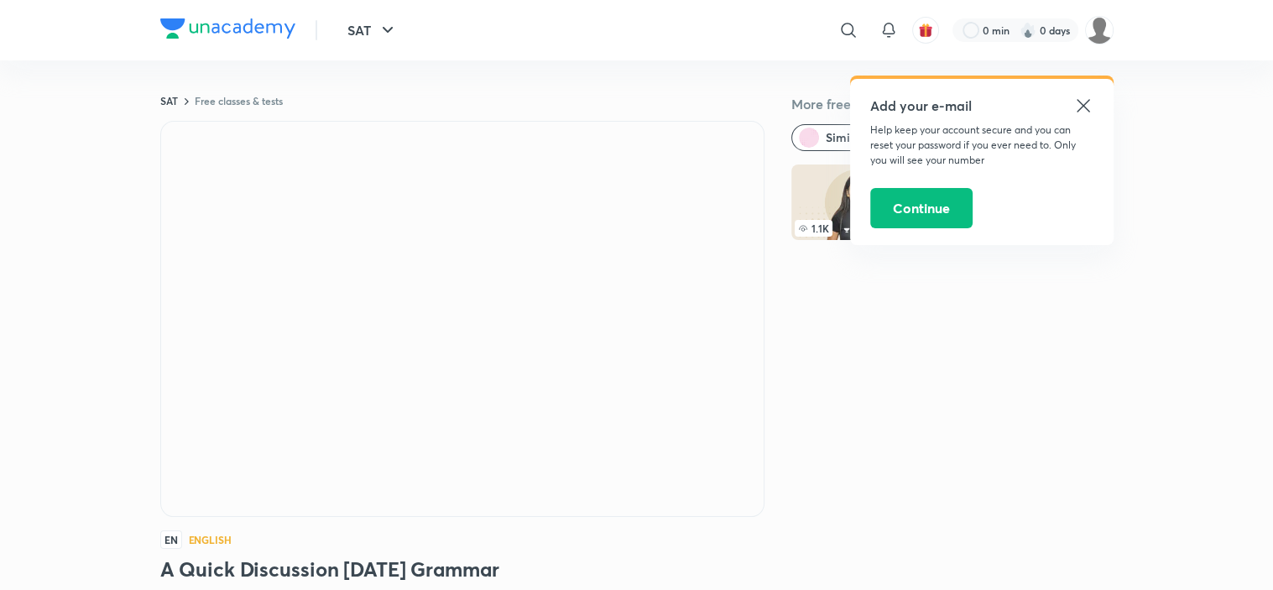
click at [1083, 100] on icon at bounding box center [1083, 106] width 20 height 20
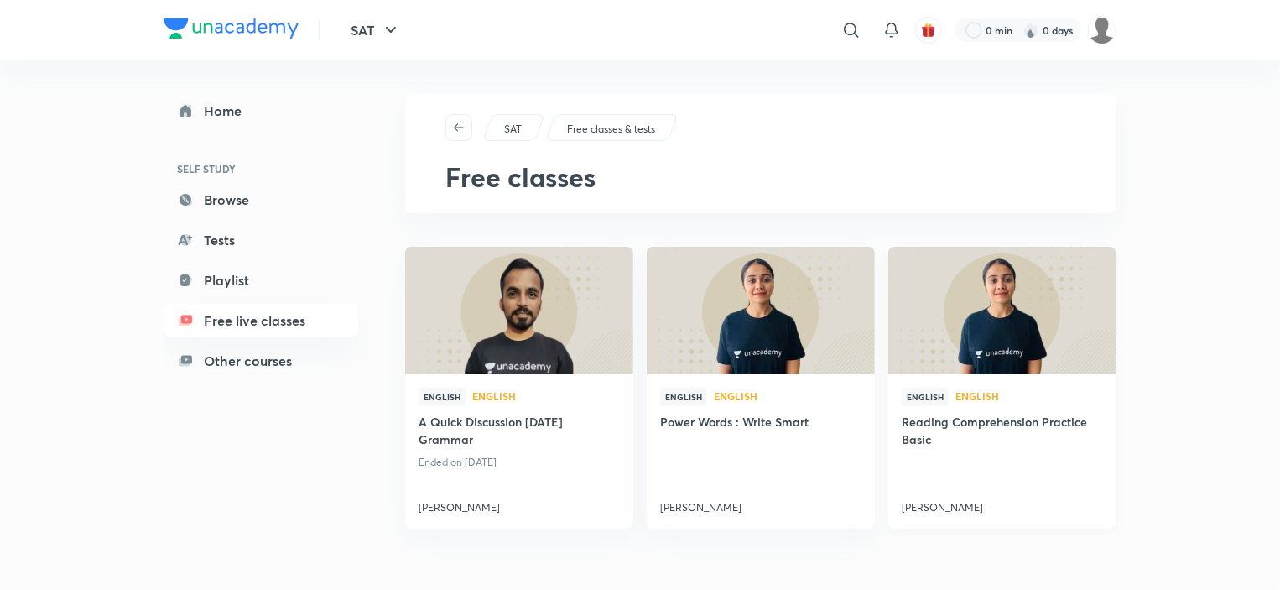
click at [976, 294] on img at bounding box center [1002, 311] width 232 height 130
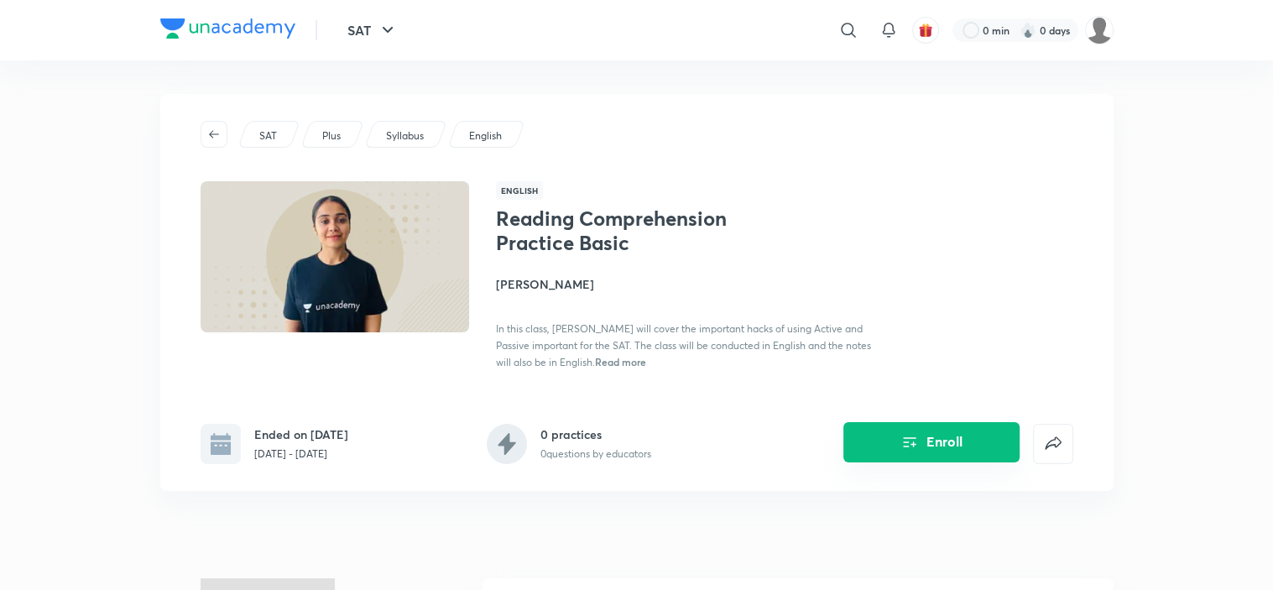
click at [909, 443] on icon "Enroll" at bounding box center [909, 442] width 20 height 20
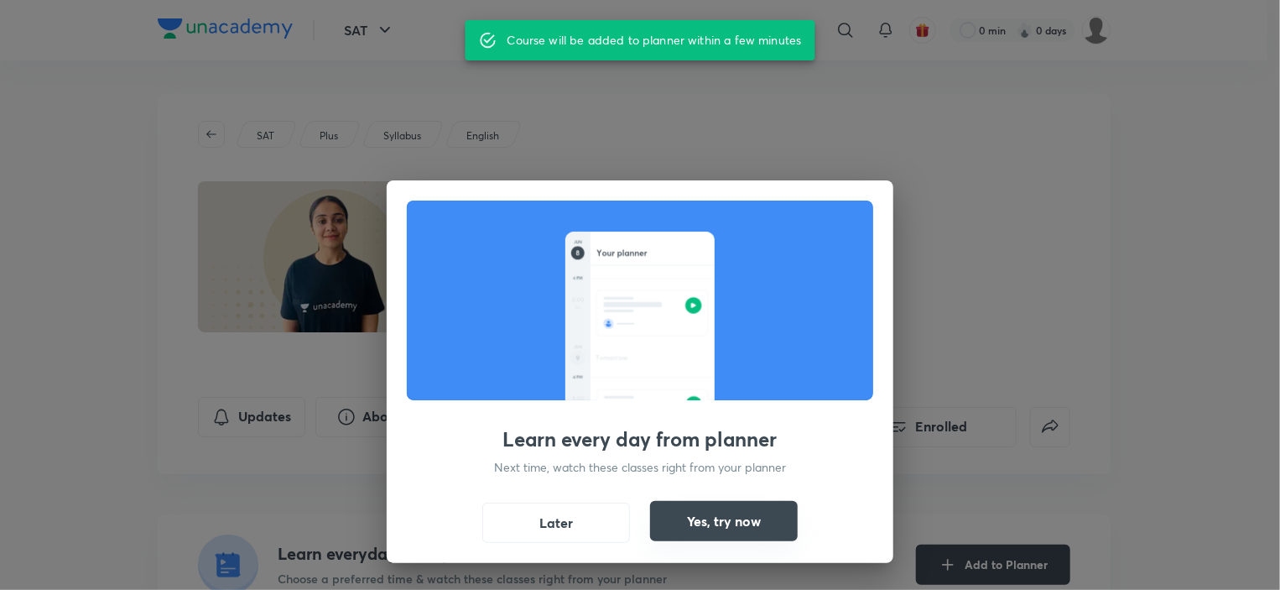
click at [768, 510] on button "Yes, try now" at bounding box center [724, 521] width 148 height 40
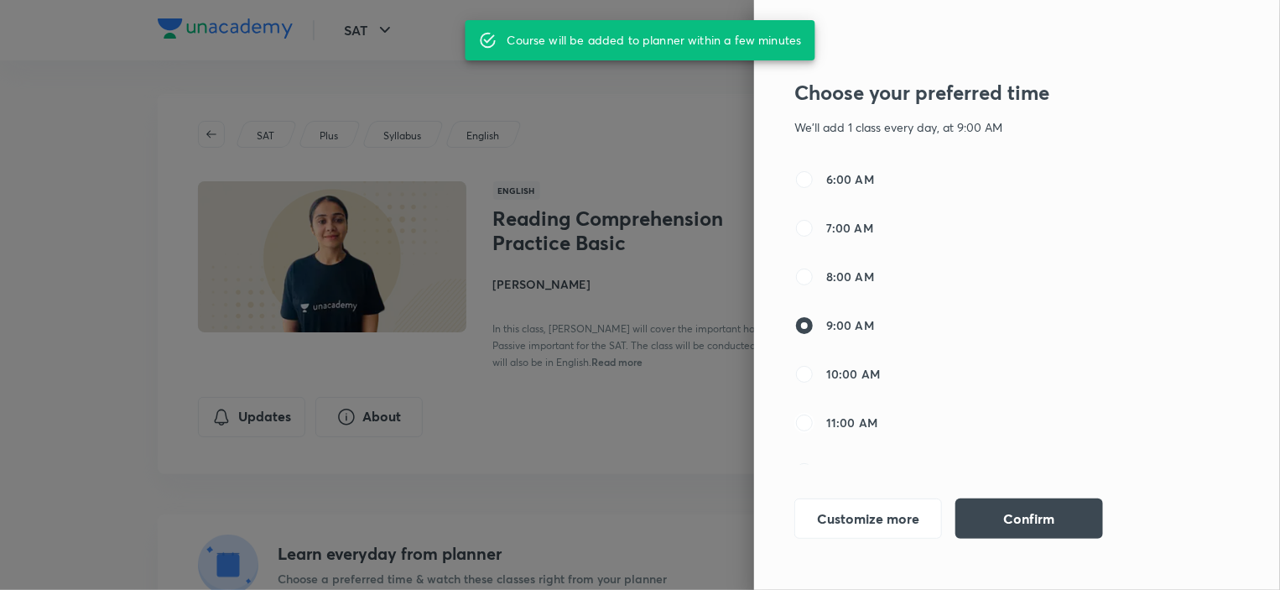
click at [805, 427] on input "11:00 AM" at bounding box center [804, 423] width 20 height 20
radio input "true"
radio input "false"
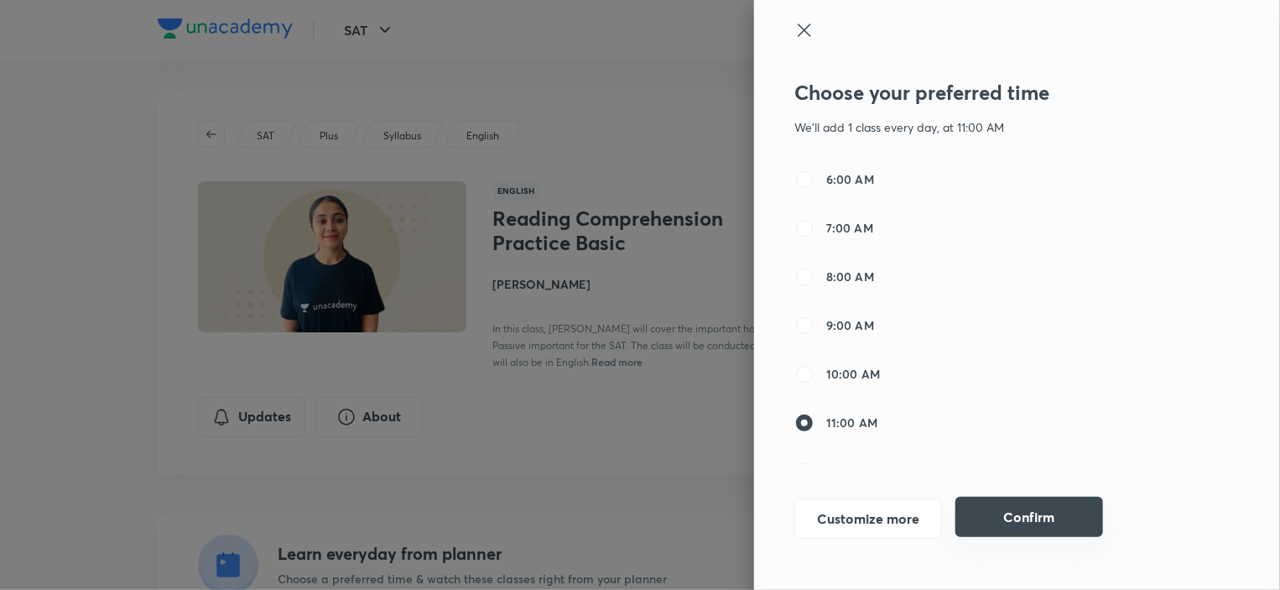
click at [988, 528] on button "Confirm" at bounding box center [1029, 517] width 148 height 40
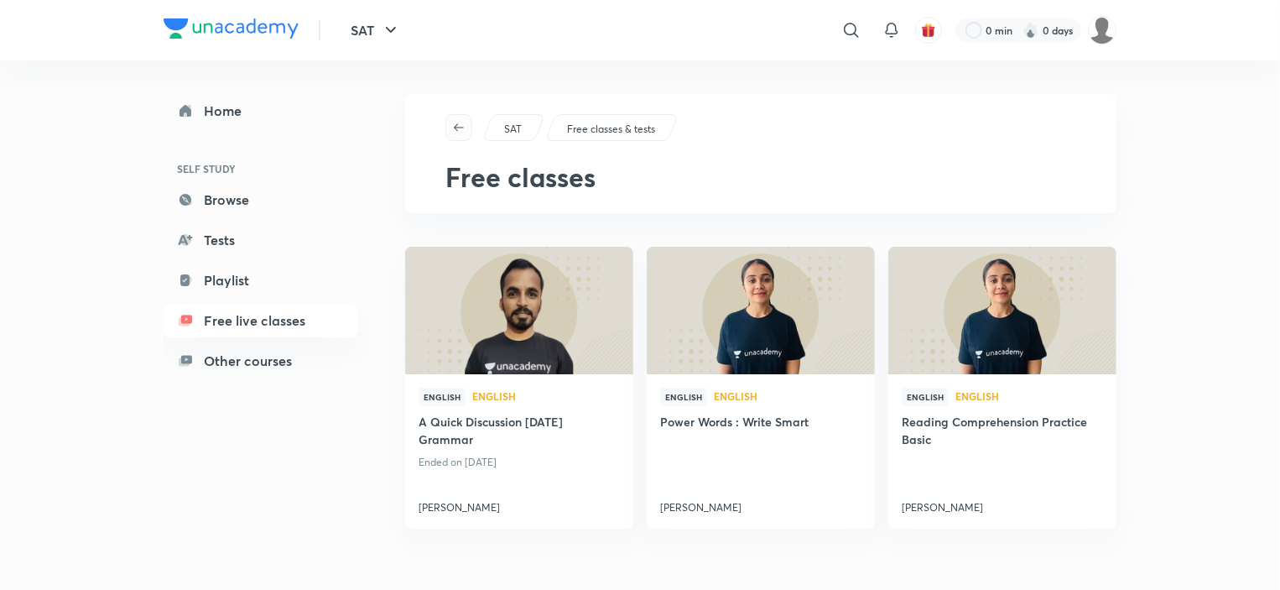
click at [462, 131] on icon "button" at bounding box center [458, 127] width 13 height 13
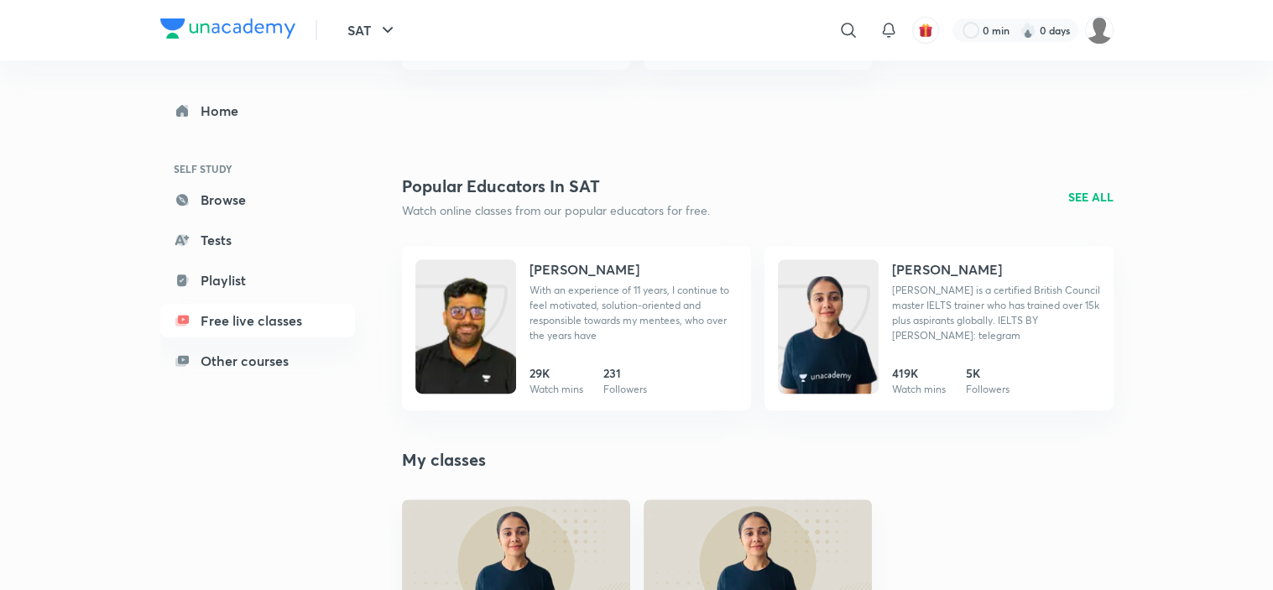
scroll to position [610, 0]
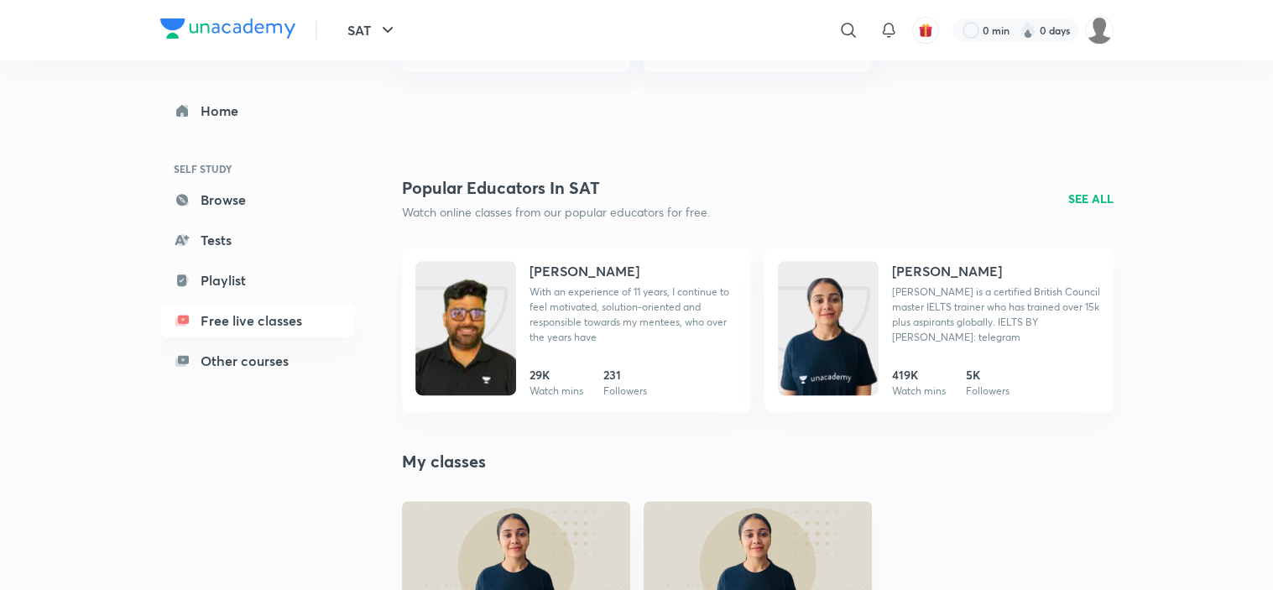
click at [1086, 202] on p "SEE ALL" at bounding box center [1090, 199] width 45 height 18
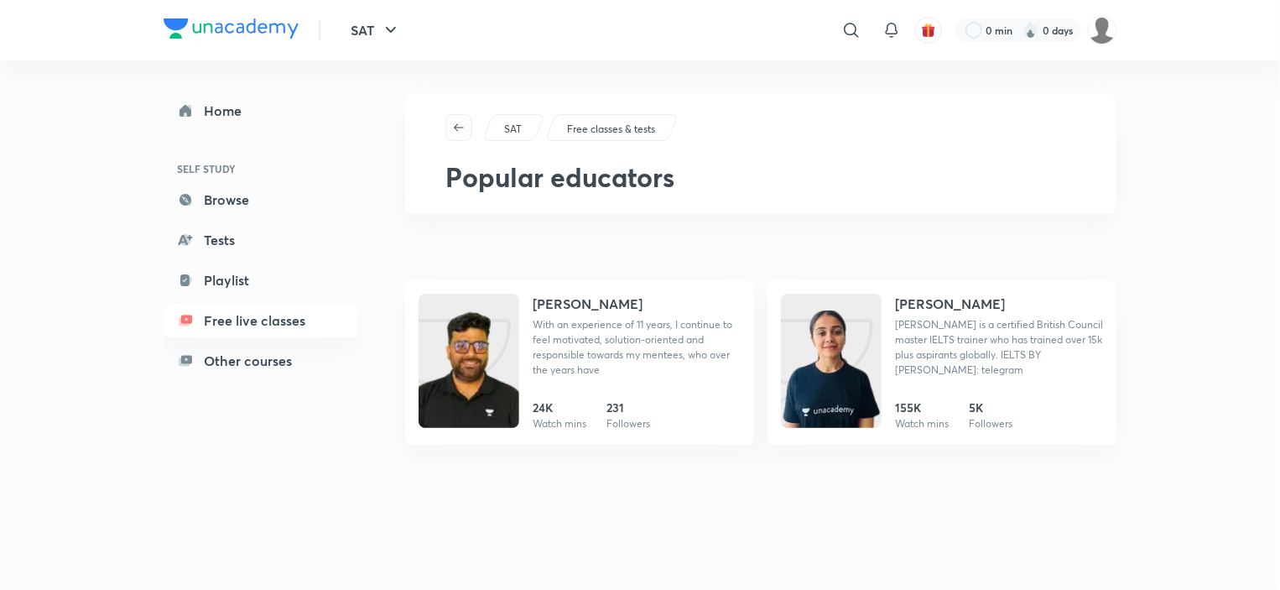
click at [462, 127] on icon "button" at bounding box center [458, 127] width 13 height 13
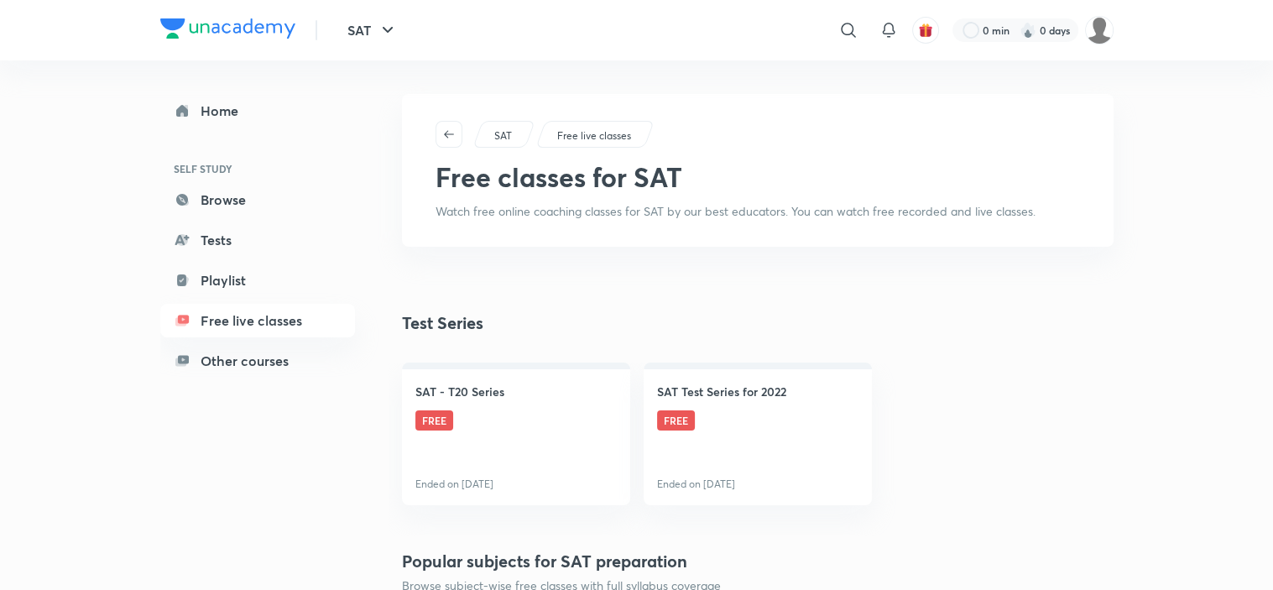
click at [709, 167] on div "SAT Free live classes Free classes for SAT Watch free online coaching classes f…" at bounding box center [757, 170] width 711 height 153
click at [615, 135] on p "Free live classes" at bounding box center [594, 135] width 74 height 15
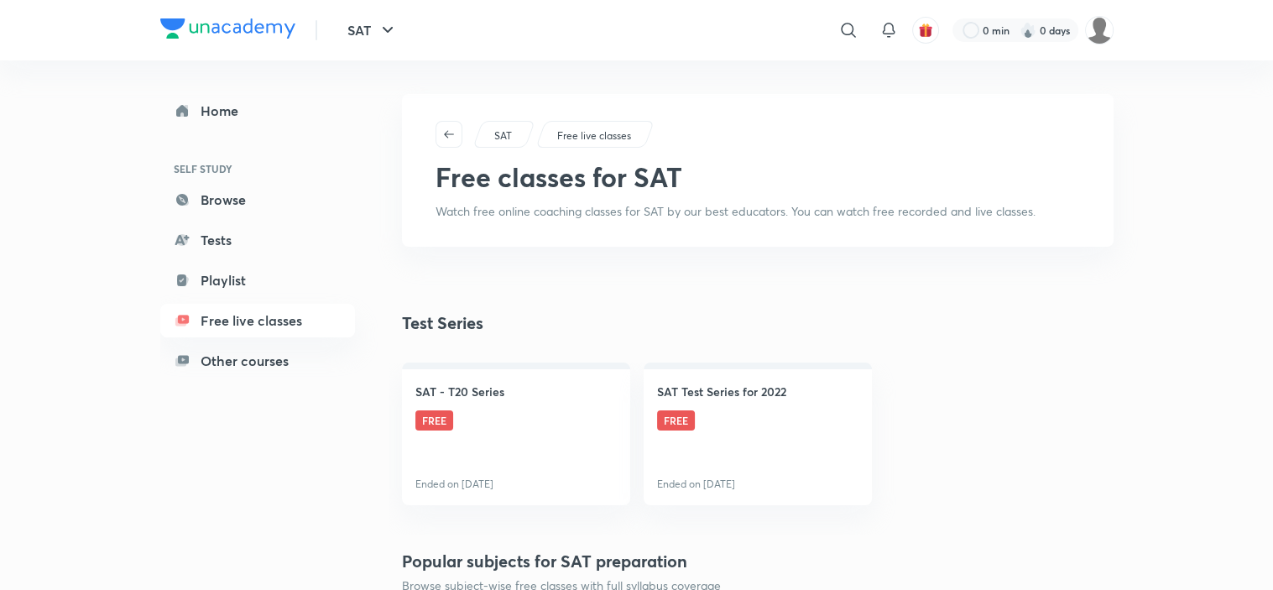
click at [615, 135] on p "Free live classes" at bounding box center [594, 135] width 74 height 15
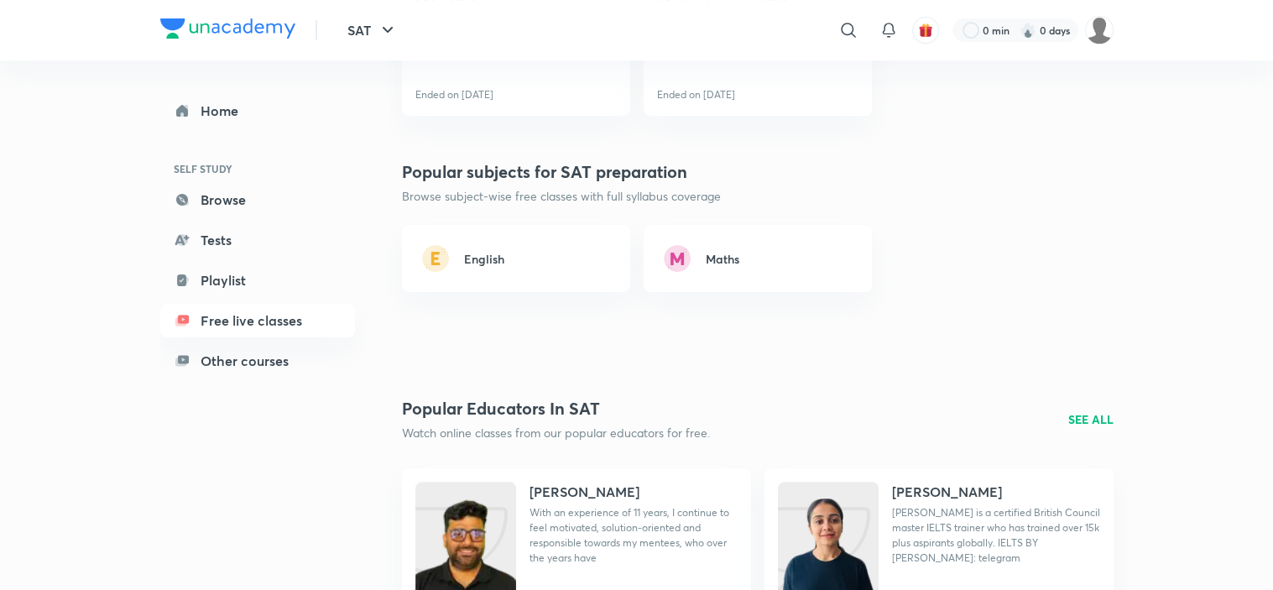
scroll to position [436, 0]
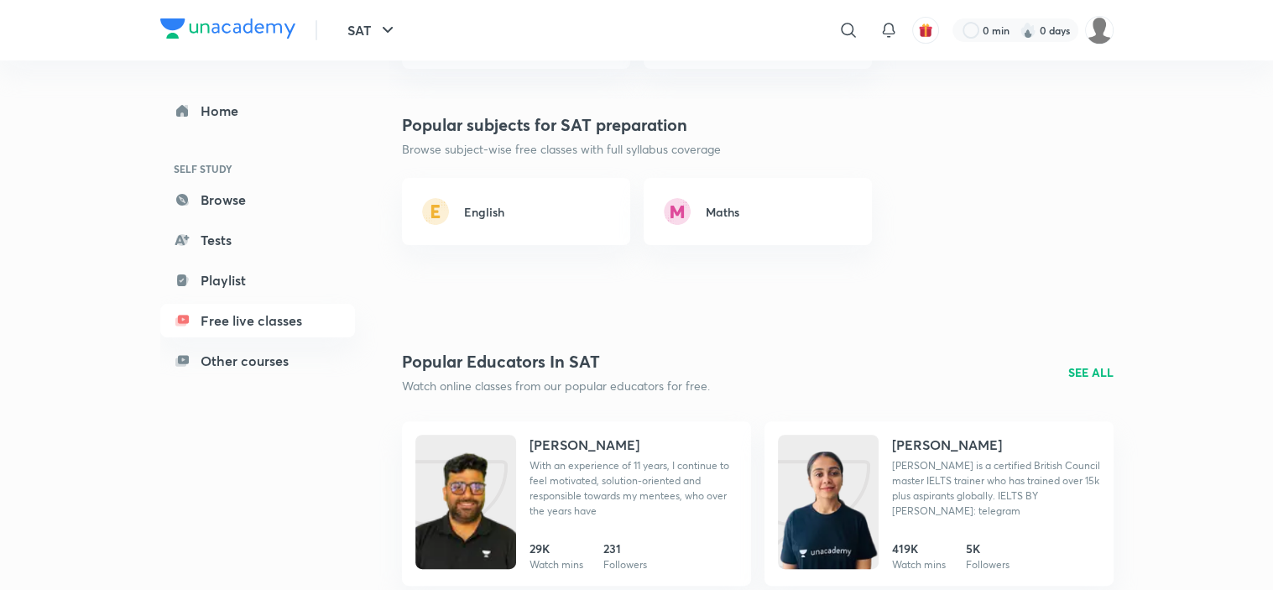
click at [750, 200] on link "Maths" at bounding box center [757, 211] width 228 height 67
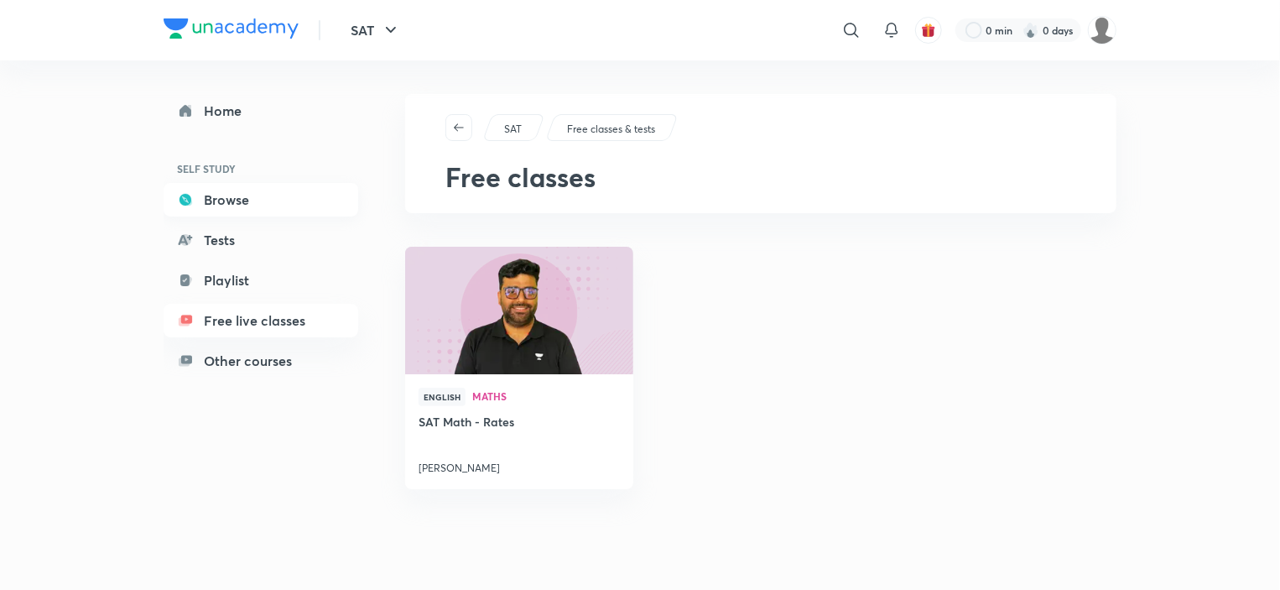
click at [262, 201] on link "Browse" at bounding box center [261, 200] width 195 height 34
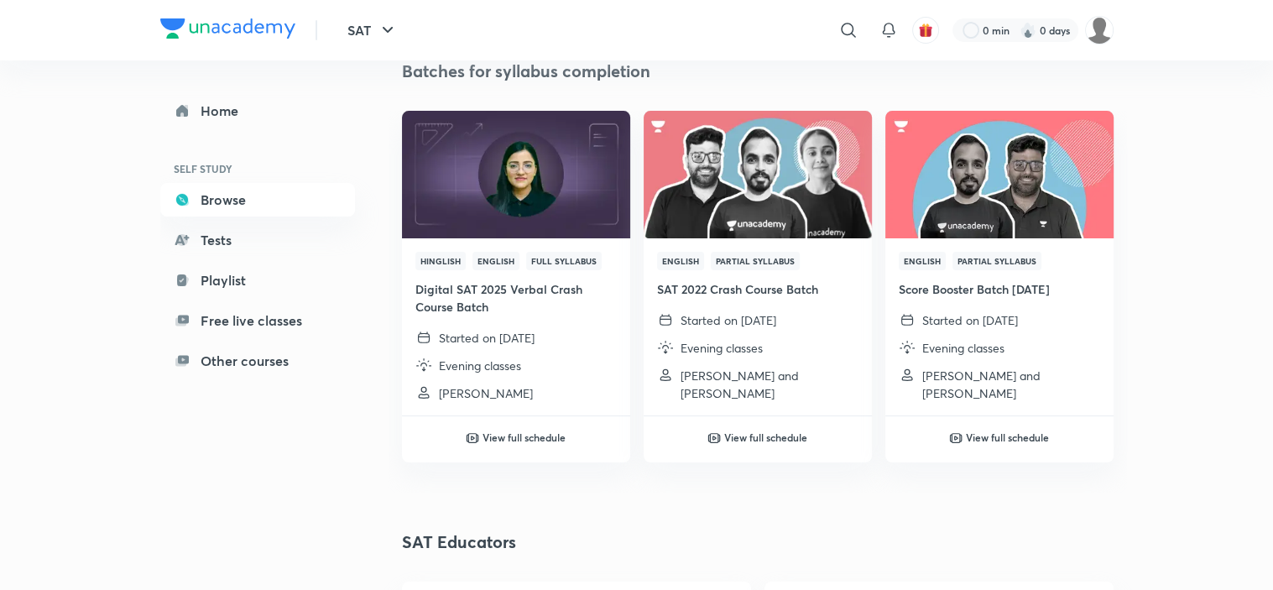
scroll to position [201, 0]
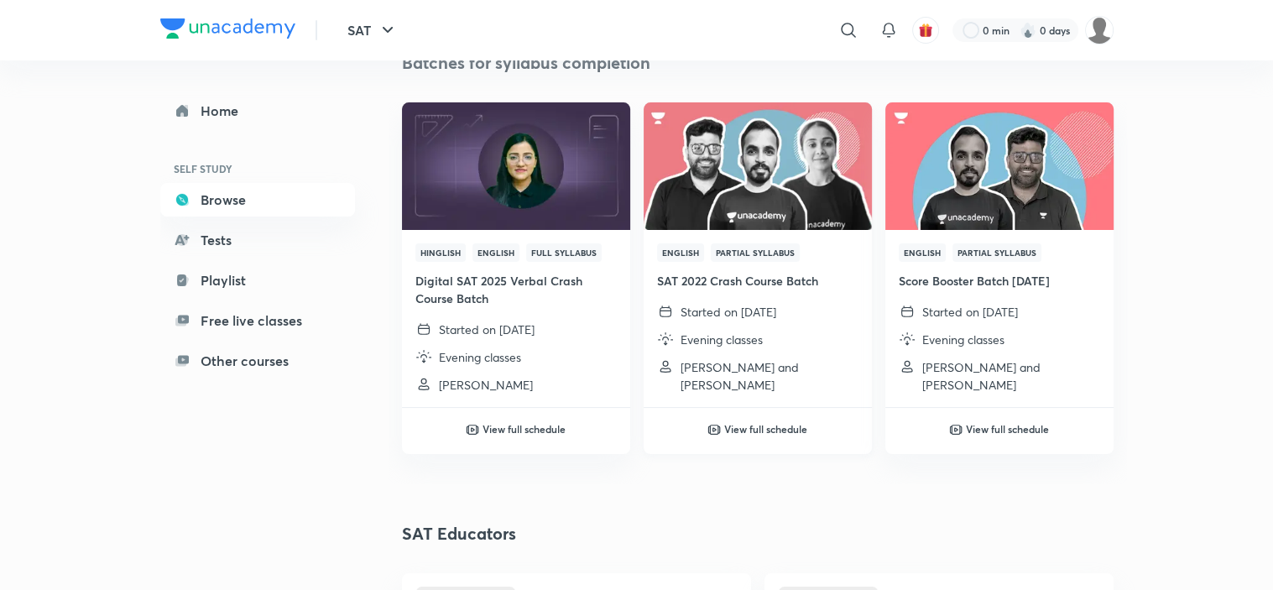
click at [830, 430] on div "View full schedule" at bounding box center [757, 428] width 228 height 15
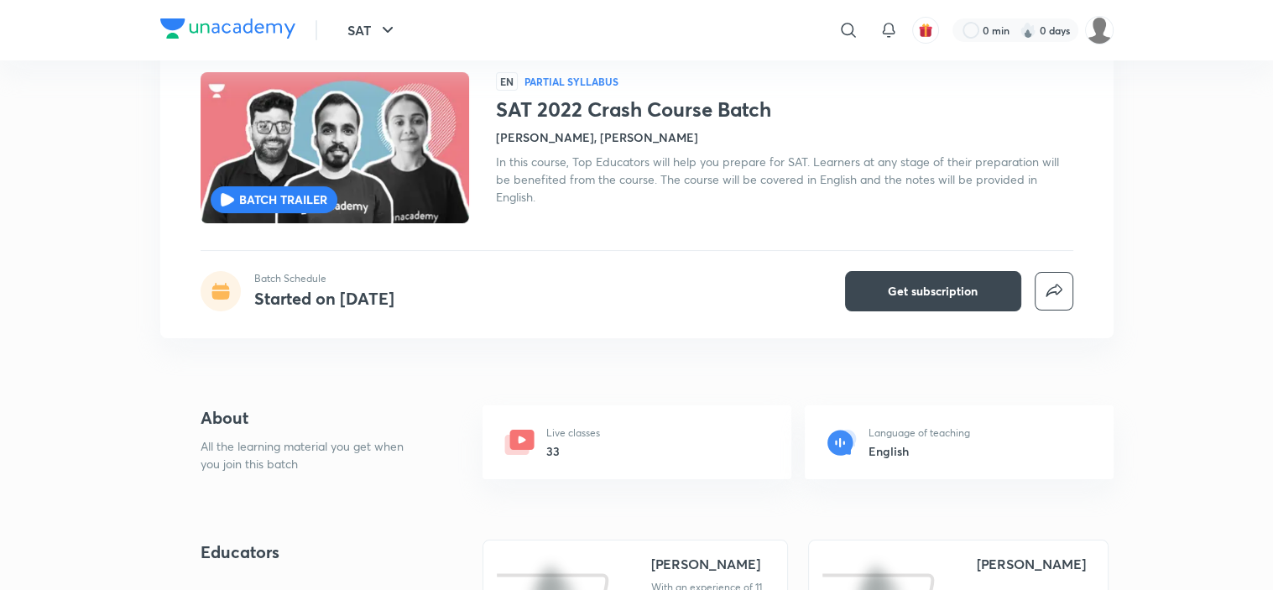
scroll to position [101, 0]
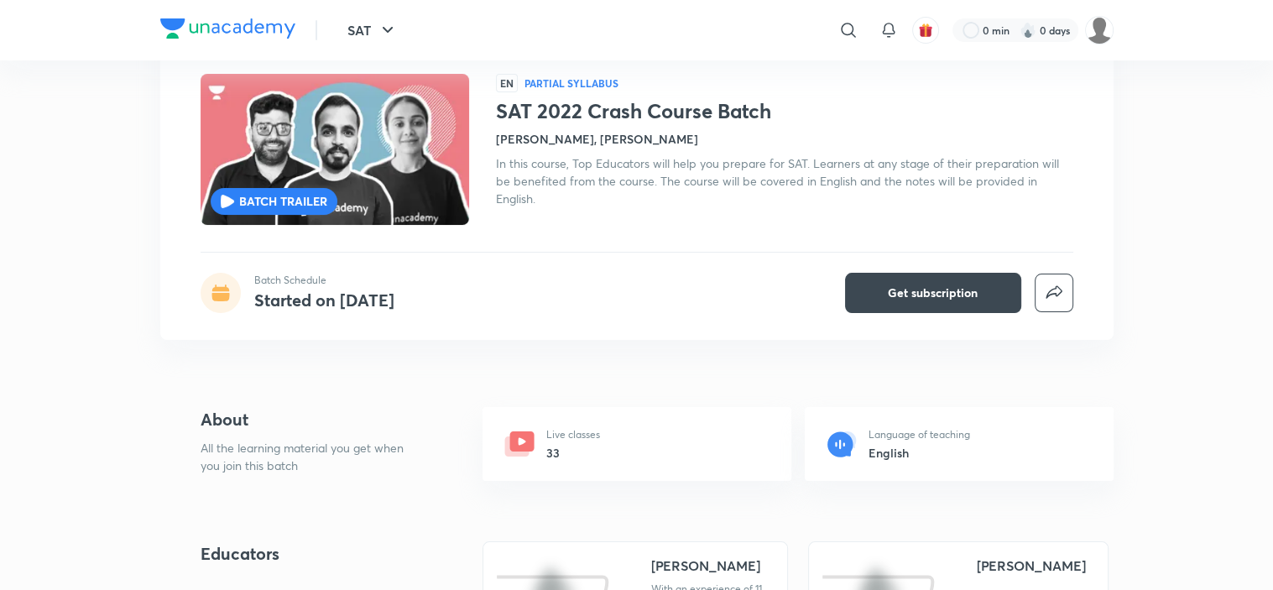
click at [708, 445] on div "Live classes 33" at bounding box center [636, 444] width 309 height 74
click at [572, 452] on h6 "33" at bounding box center [573, 453] width 54 height 18
click at [919, 444] on h6 "English" at bounding box center [919, 453] width 102 height 18
click at [902, 450] on h6 "English" at bounding box center [919, 453] width 102 height 18
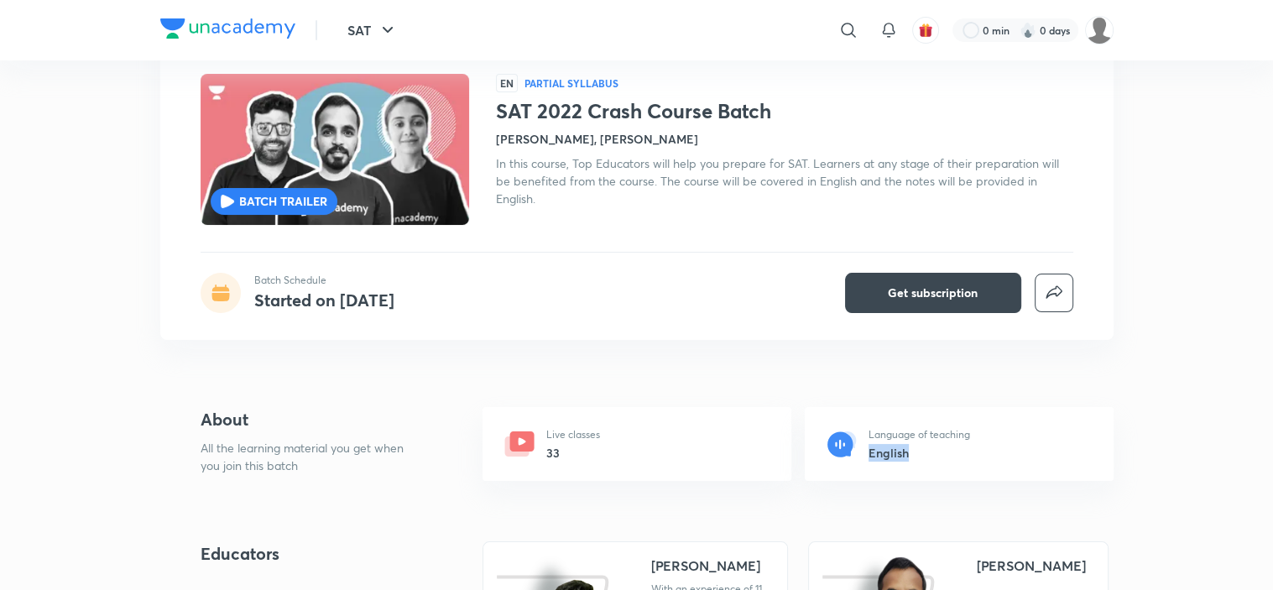
click at [902, 450] on h6 "English" at bounding box center [919, 453] width 102 height 18
click at [712, 412] on div "Live classes 33" at bounding box center [636, 444] width 309 height 74
click at [701, 450] on div "Live classes 33" at bounding box center [636, 444] width 309 height 74
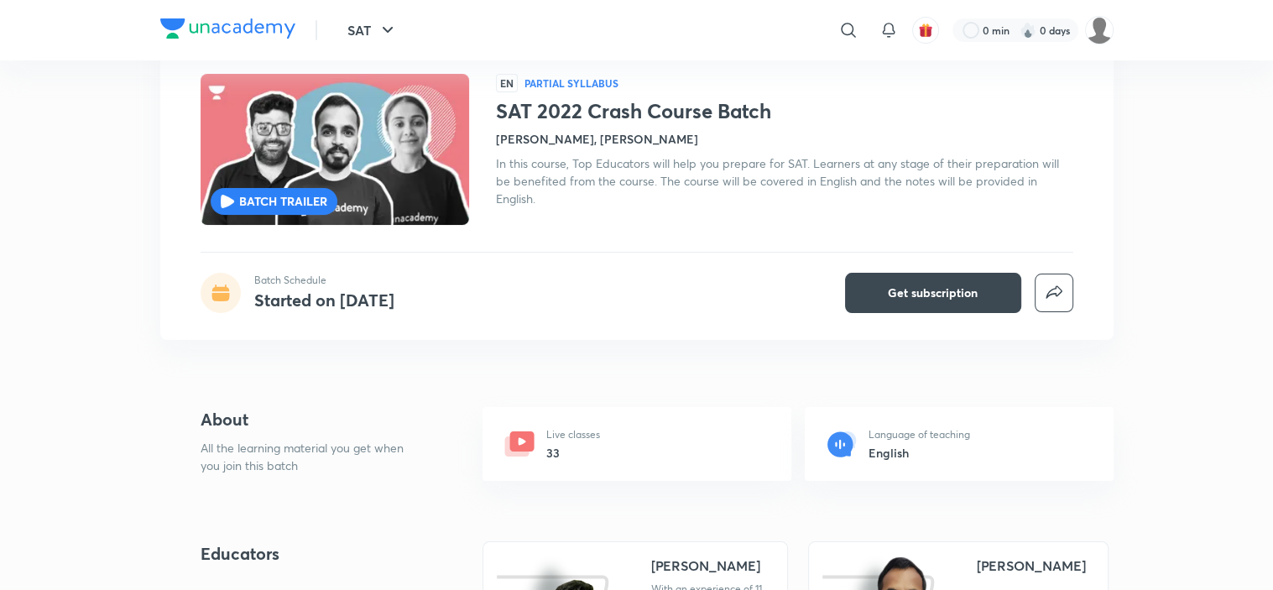
click at [701, 450] on div "Live classes 33" at bounding box center [636, 444] width 309 height 74
click at [528, 437] on icon at bounding box center [521, 441] width 24 height 20
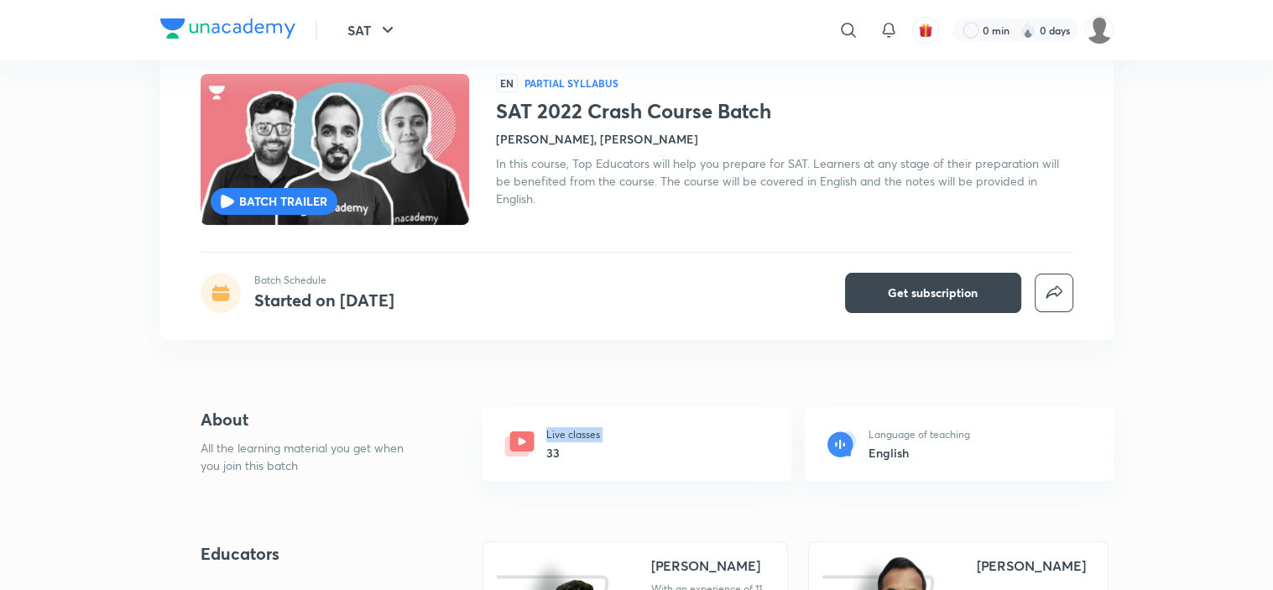
click at [528, 437] on icon at bounding box center [521, 441] width 24 height 20
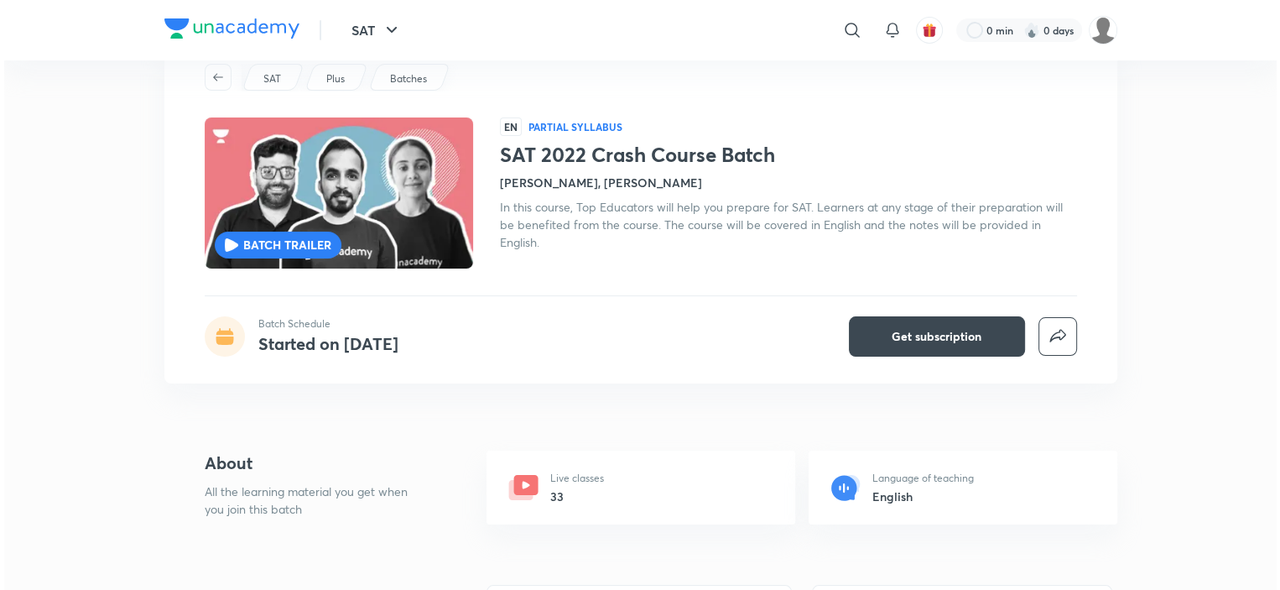
scroll to position [0, 0]
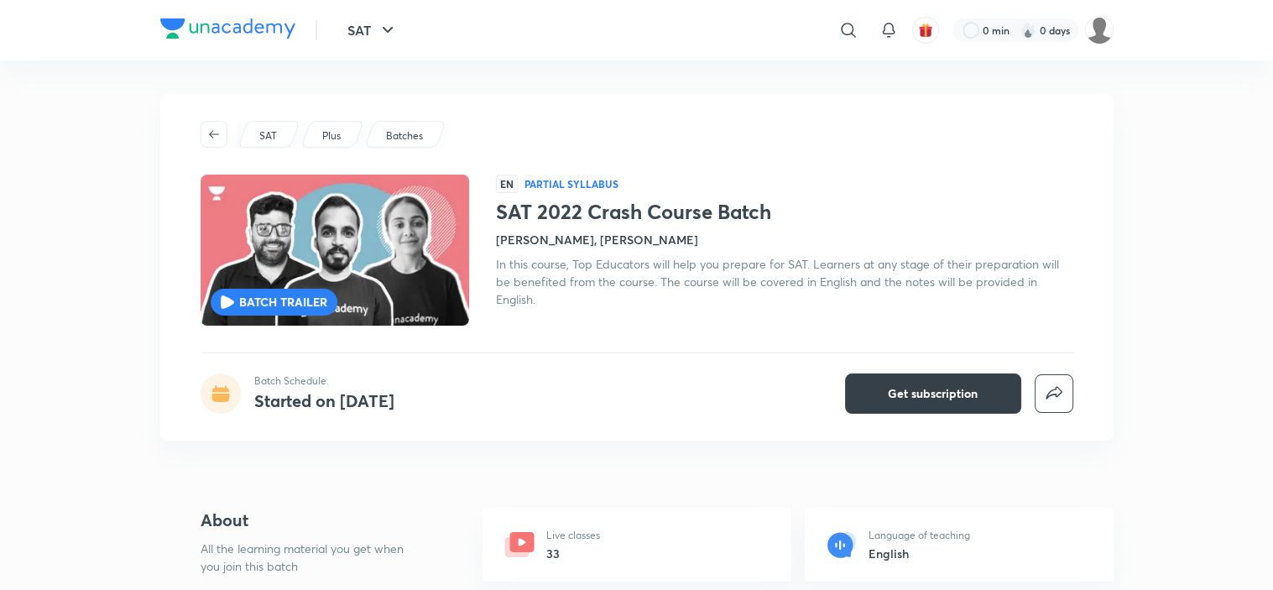
click at [886, 388] on button "Get subscription" at bounding box center [933, 393] width 176 height 40
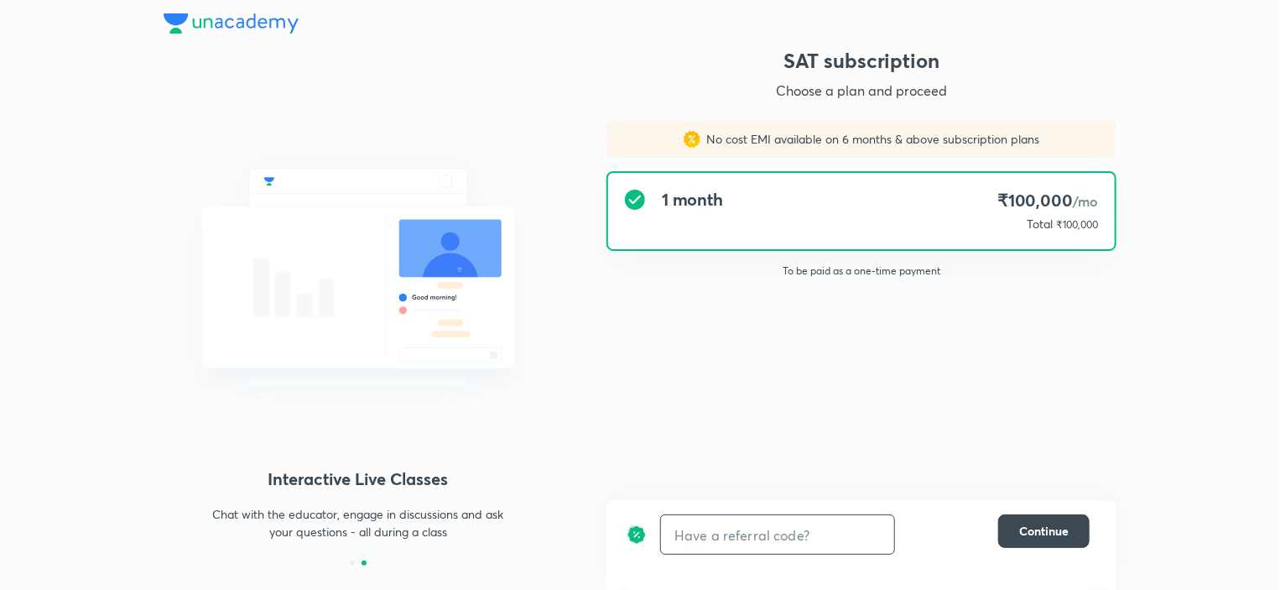
click at [711, 539] on input "text" at bounding box center [777, 534] width 233 height 39
paste input "Let's learn together on Unacademy. Get a special discount on your subscription …"
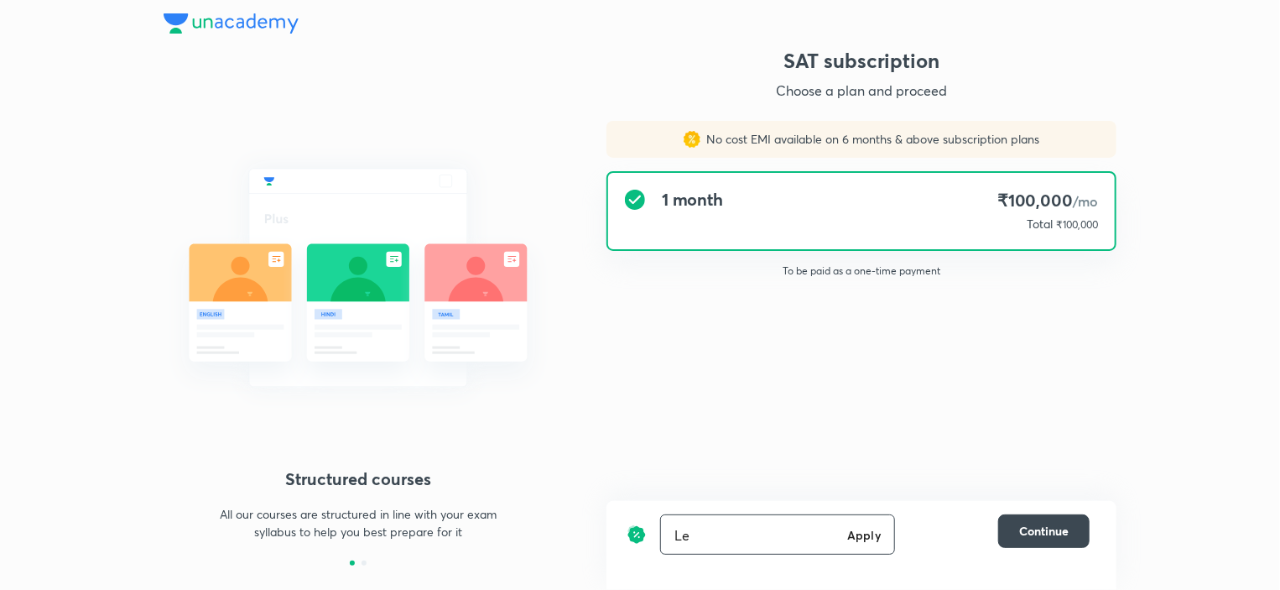
type input "L"
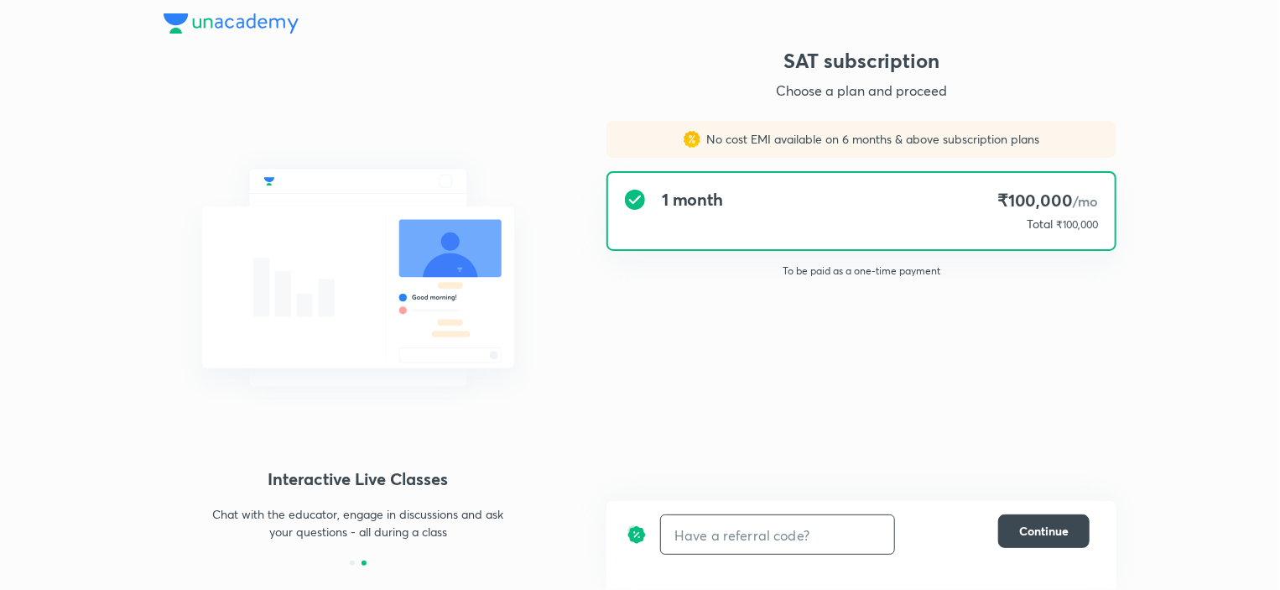
click at [779, 546] on input "text" at bounding box center [777, 534] width 233 height 39
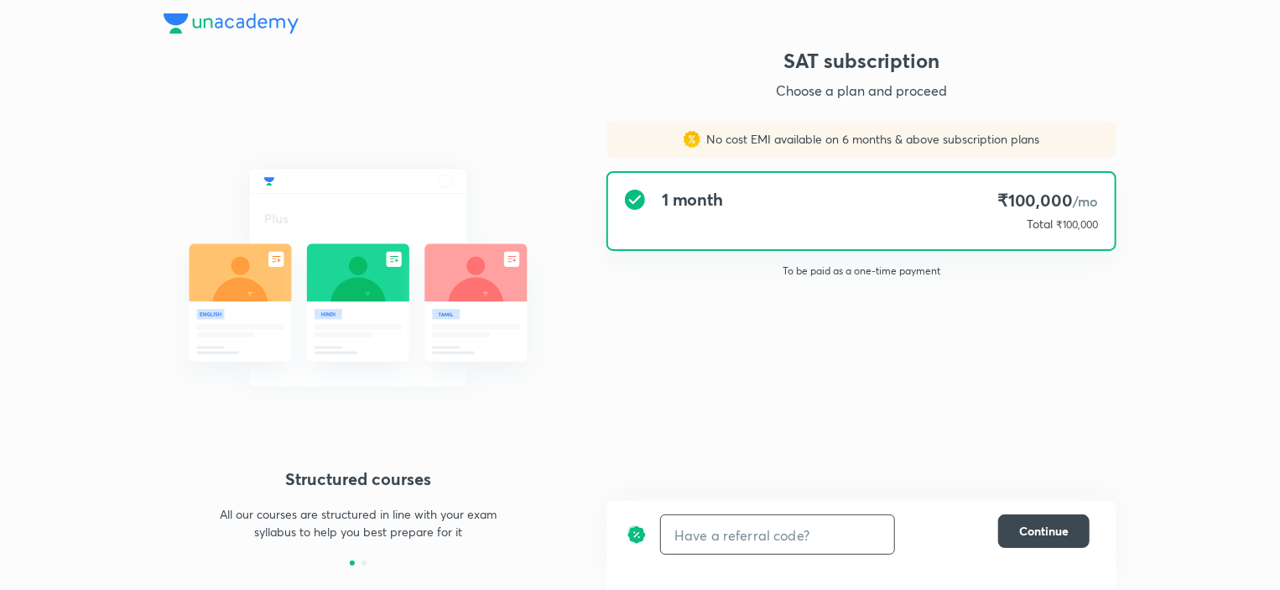
click at [783, 523] on input "text" at bounding box center [777, 534] width 233 height 39
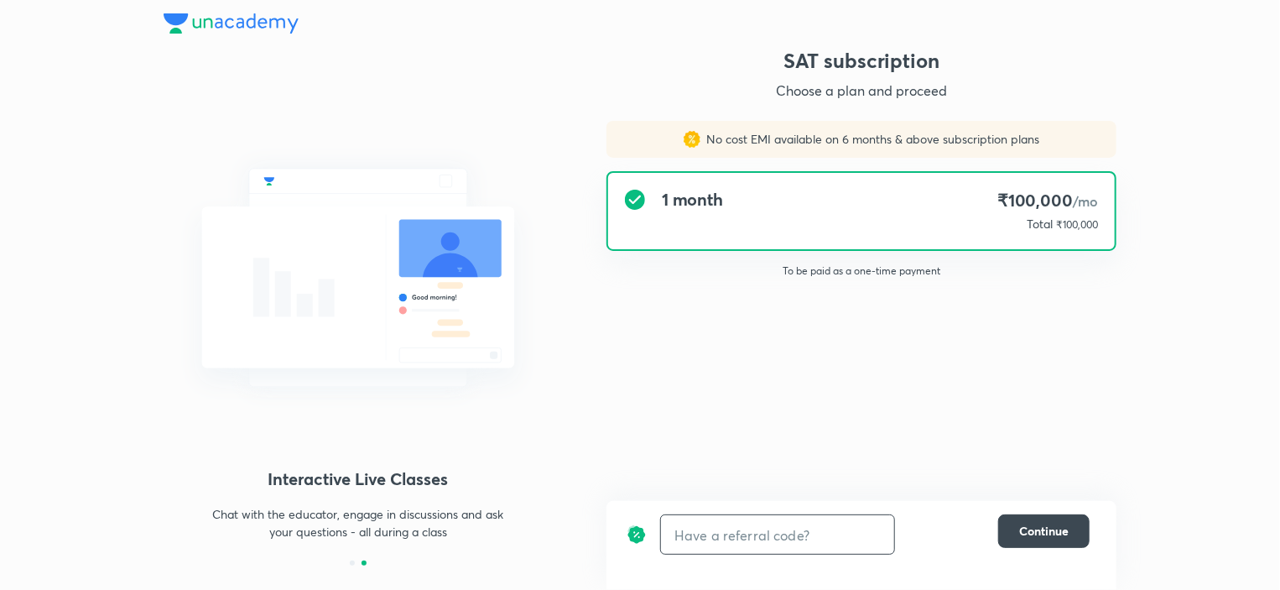
paste input "Let's learn together on Unacademy. Get a special discount on your subscription …"
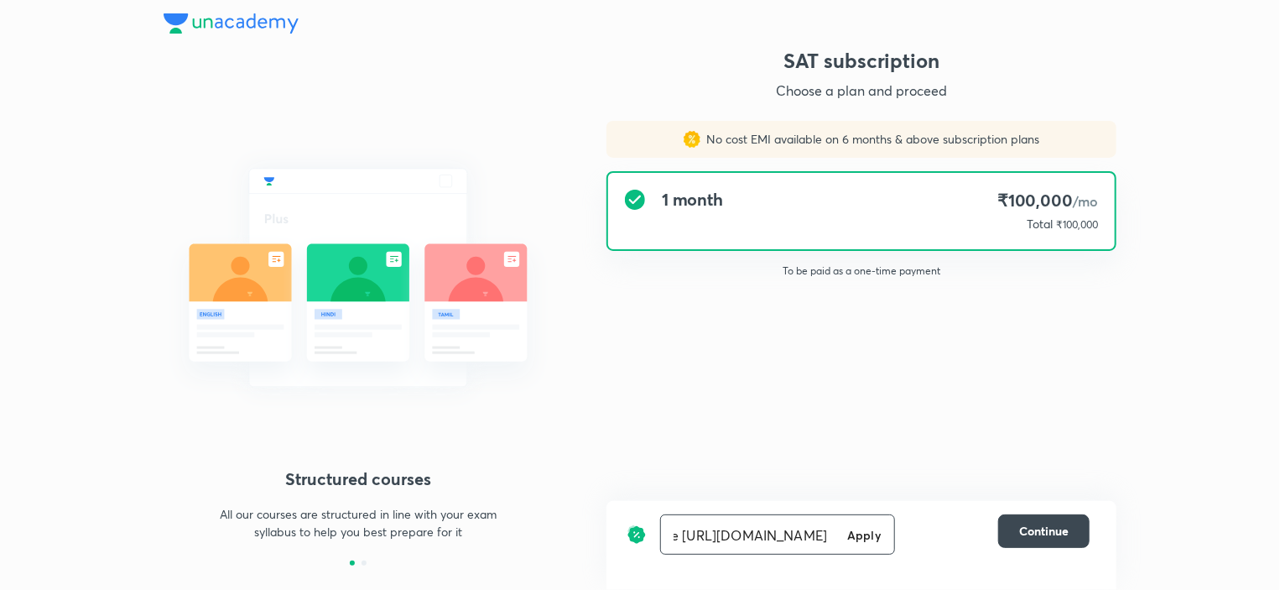
click at [748, 534] on input "Let's learn together on Unacademy. Get a special discount on your subscription …" at bounding box center [751, 534] width 180 height 39
type input "PLUSRGFJD"
click at [1017, 536] on button "Continue" at bounding box center [1043, 531] width 91 height 34
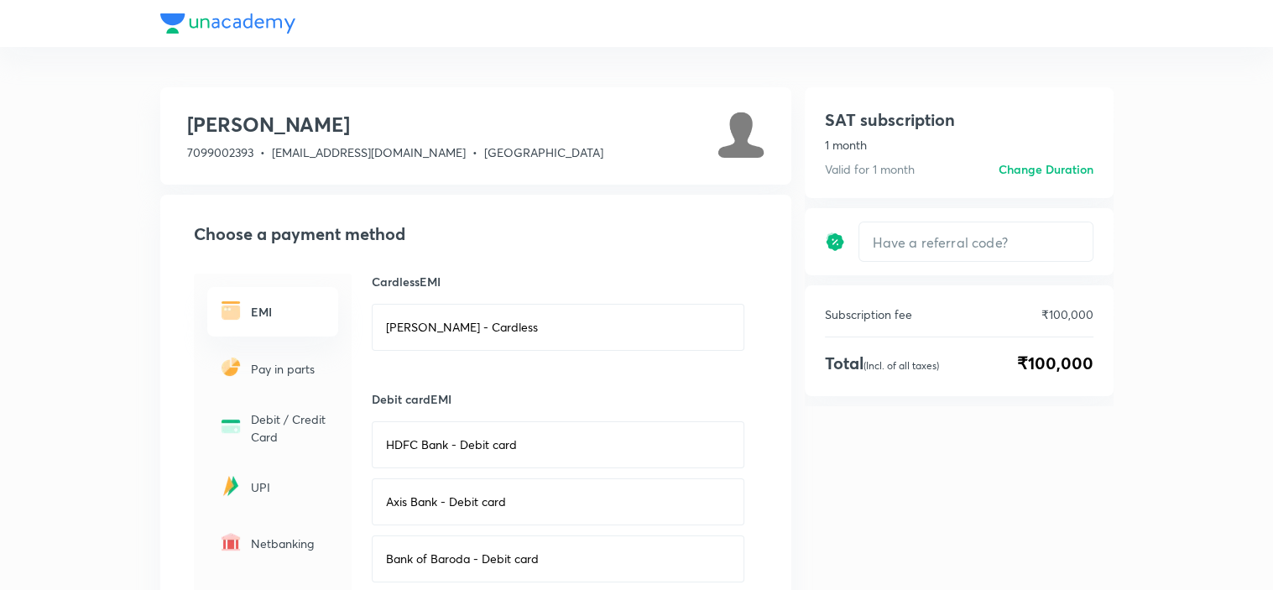
click at [1066, 165] on h6 "Change Duration" at bounding box center [1045, 169] width 95 height 18
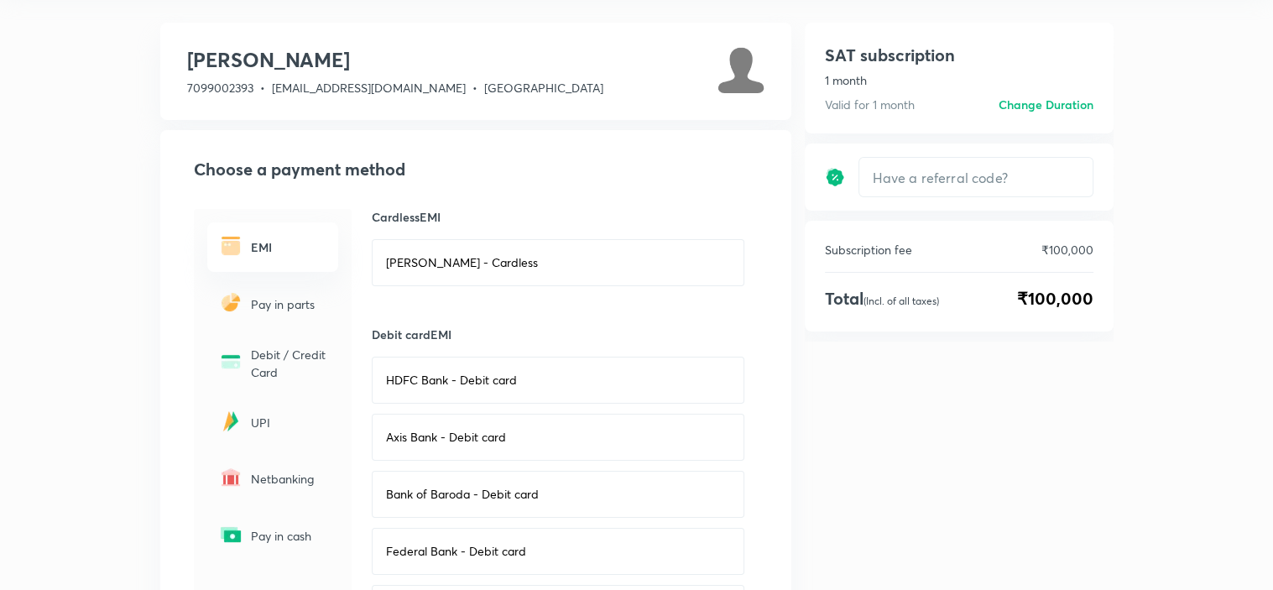
scroll to position [67, 0]
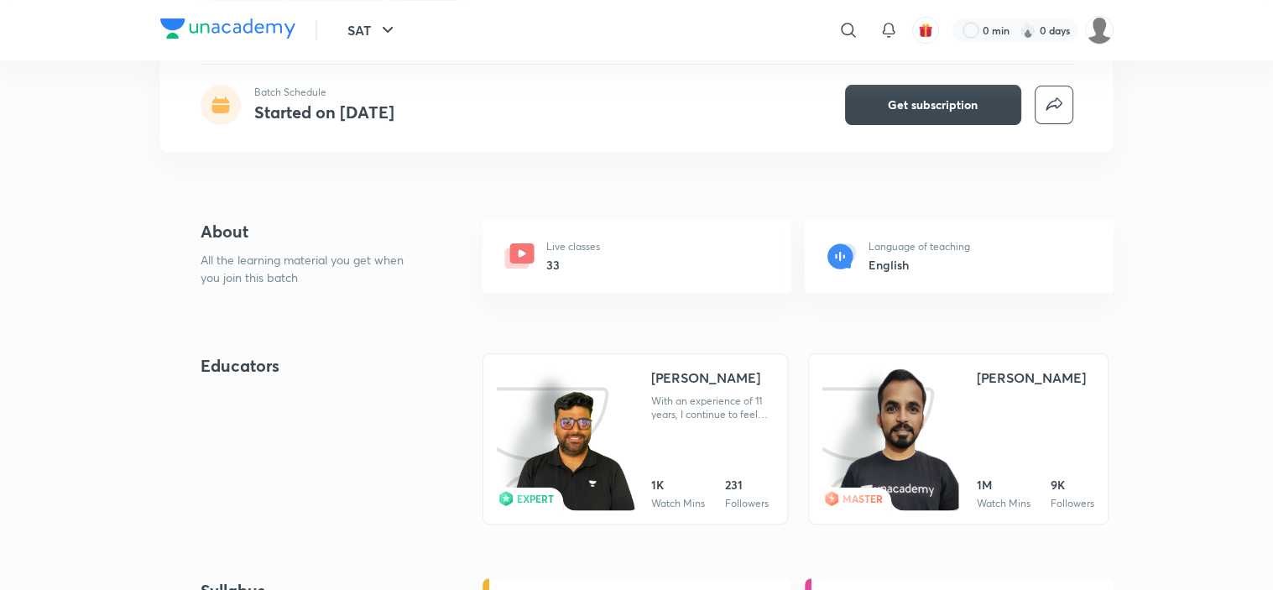
scroll to position [67, 0]
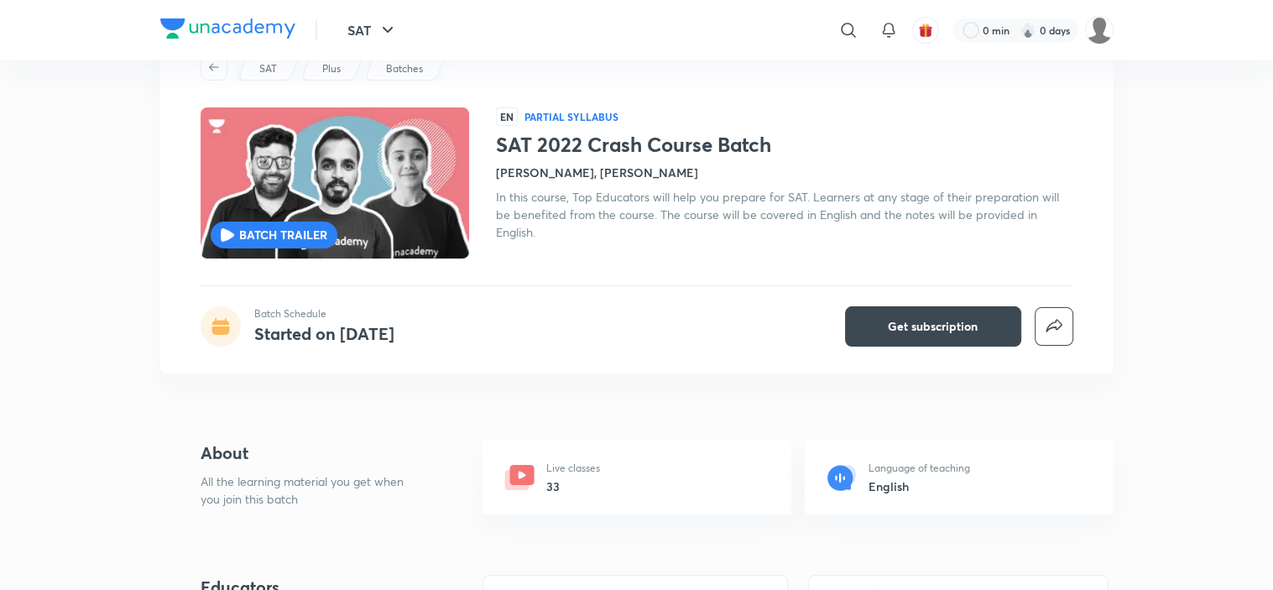
click at [601, 490] on div "Live classes 33" at bounding box center [636, 477] width 309 height 74
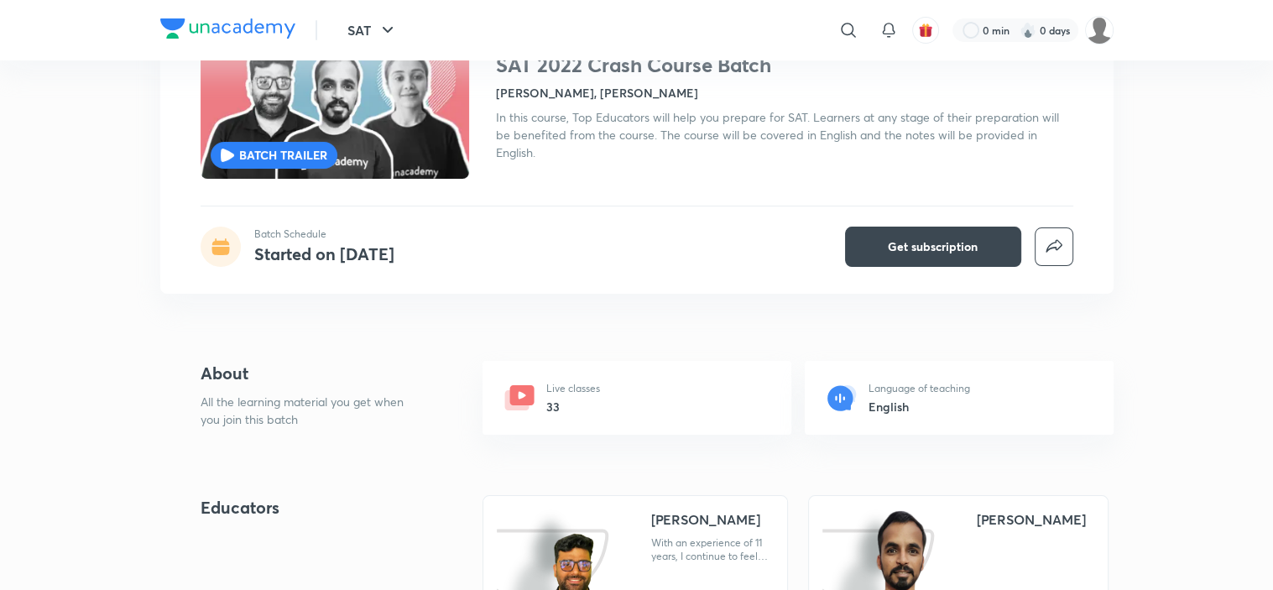
scroll to position [201, 0]
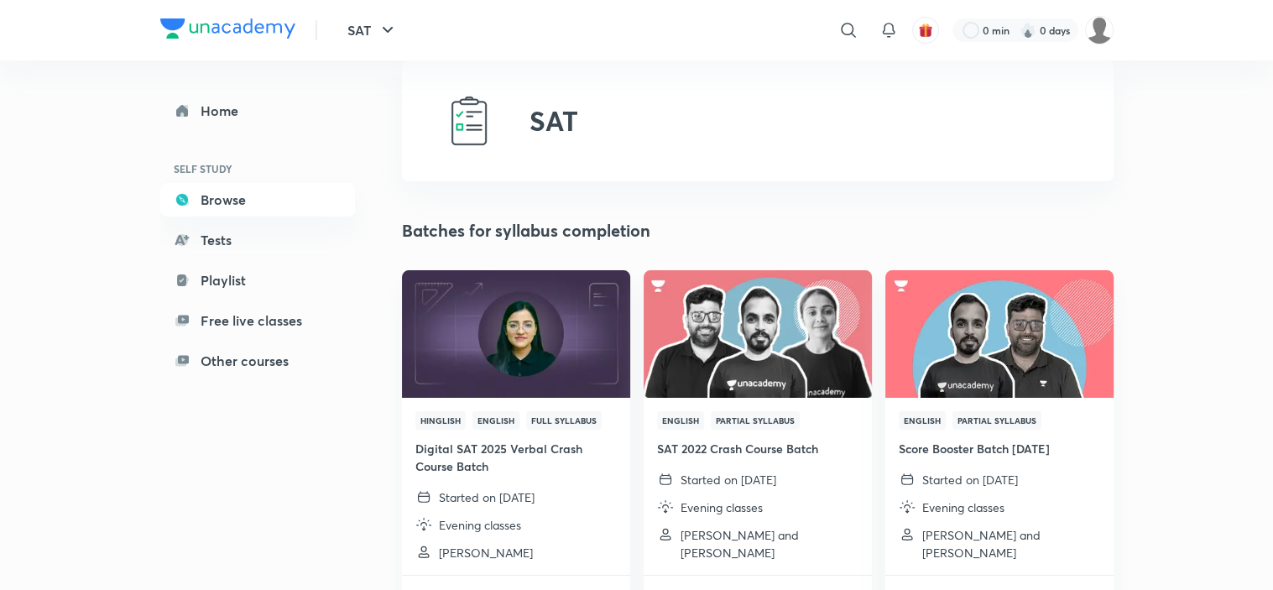
scroll to position [134, 0]
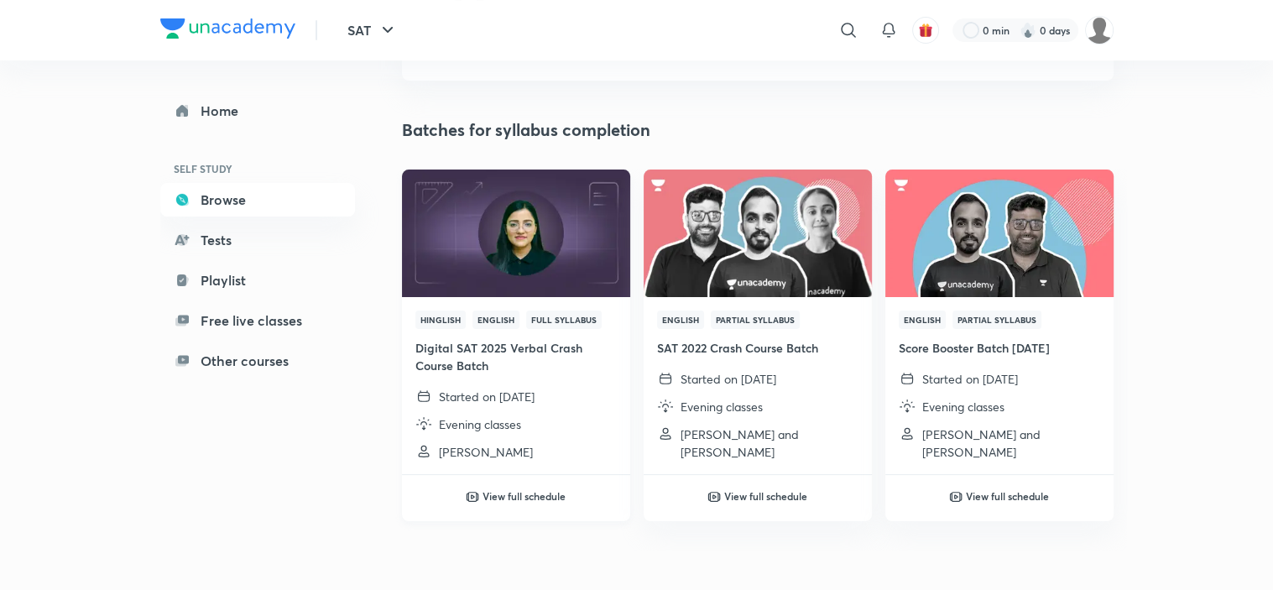
click at [532, 243] on img at bounding box center [515, 233] width 232 height 130
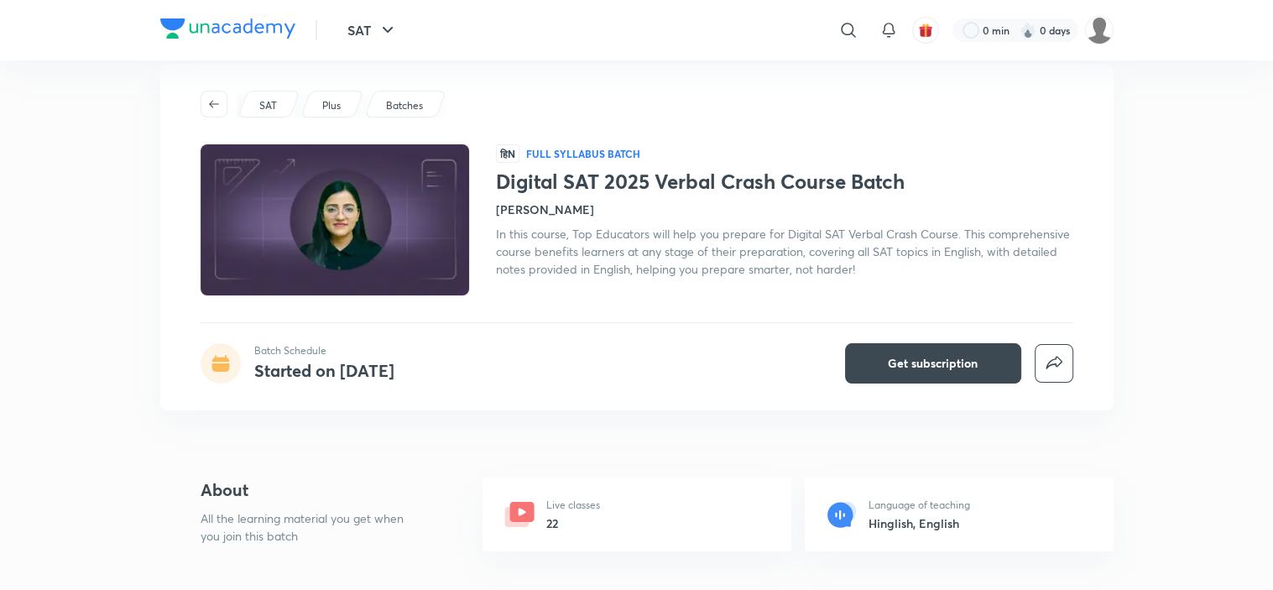
scroll to position [34, 0]
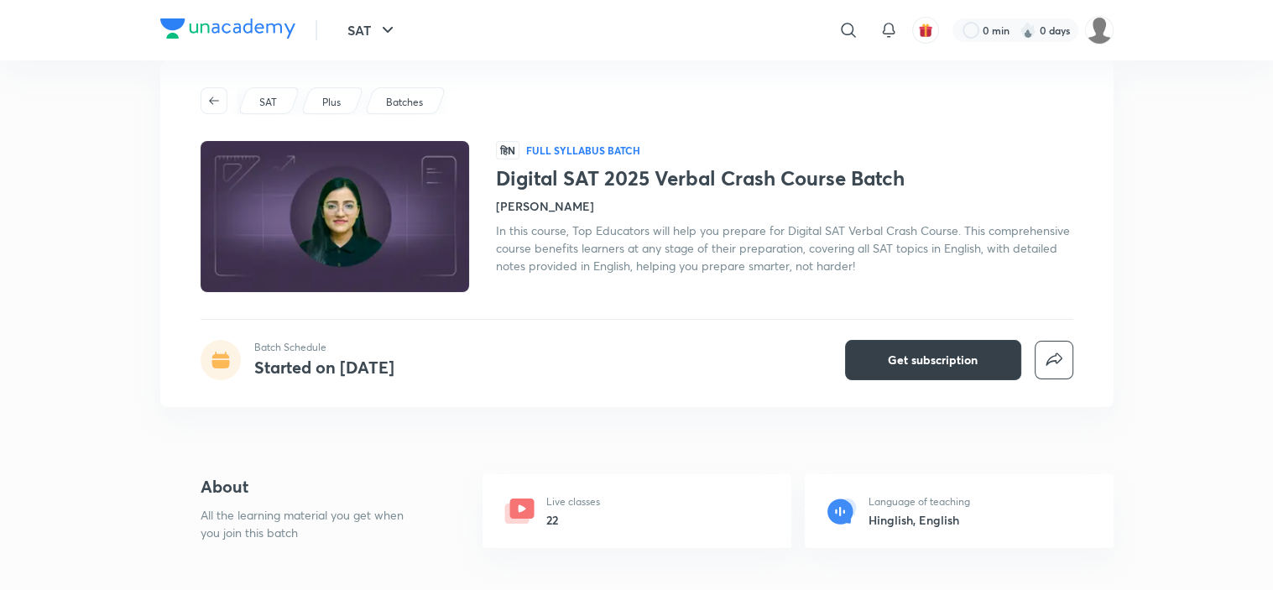
click at [899, 354] on span "Get subscription" at bounding box center [933, 359] width 90 height 17
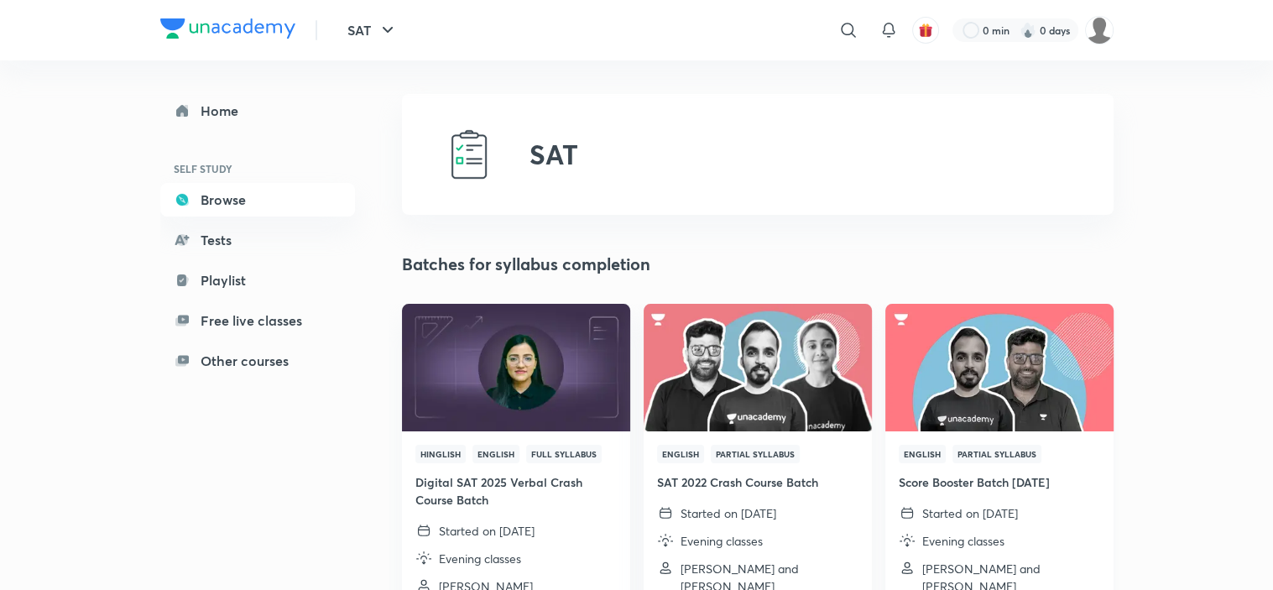
click at [1020, 362] on img at bounding box center [999, 367] width 232 height 130
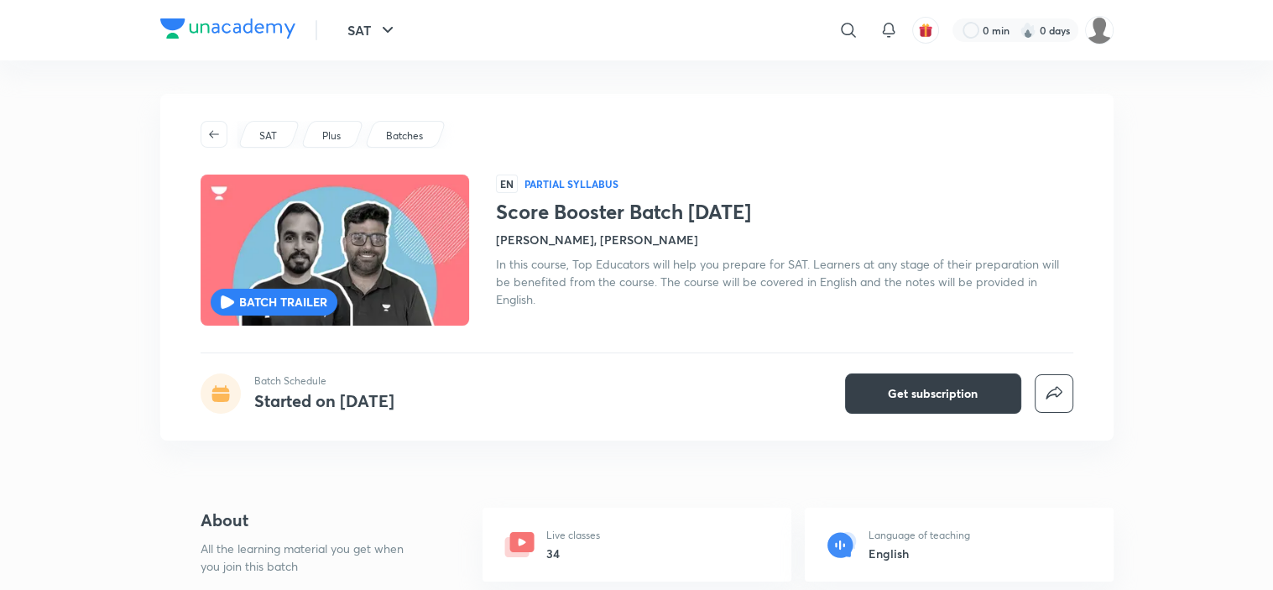
click at [904, 383] on button "Get subscription" at bounding box center [933, 393] width 176 height 40
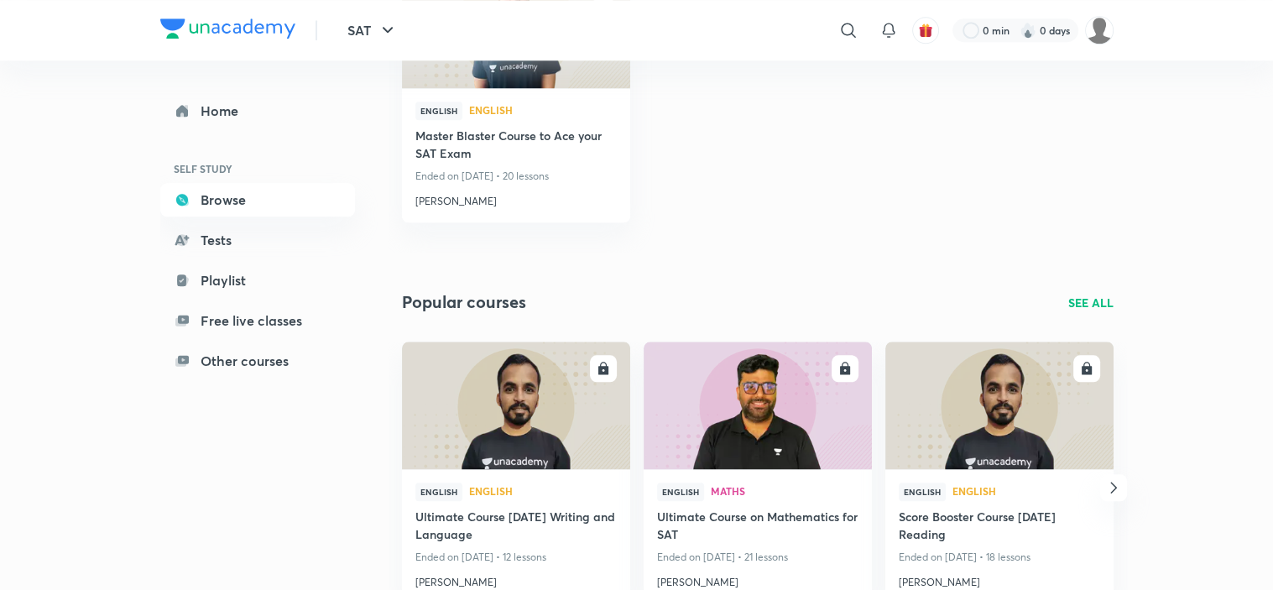
scroll to position [1977, 0]
